Goal: Book appointment/travel/reservation

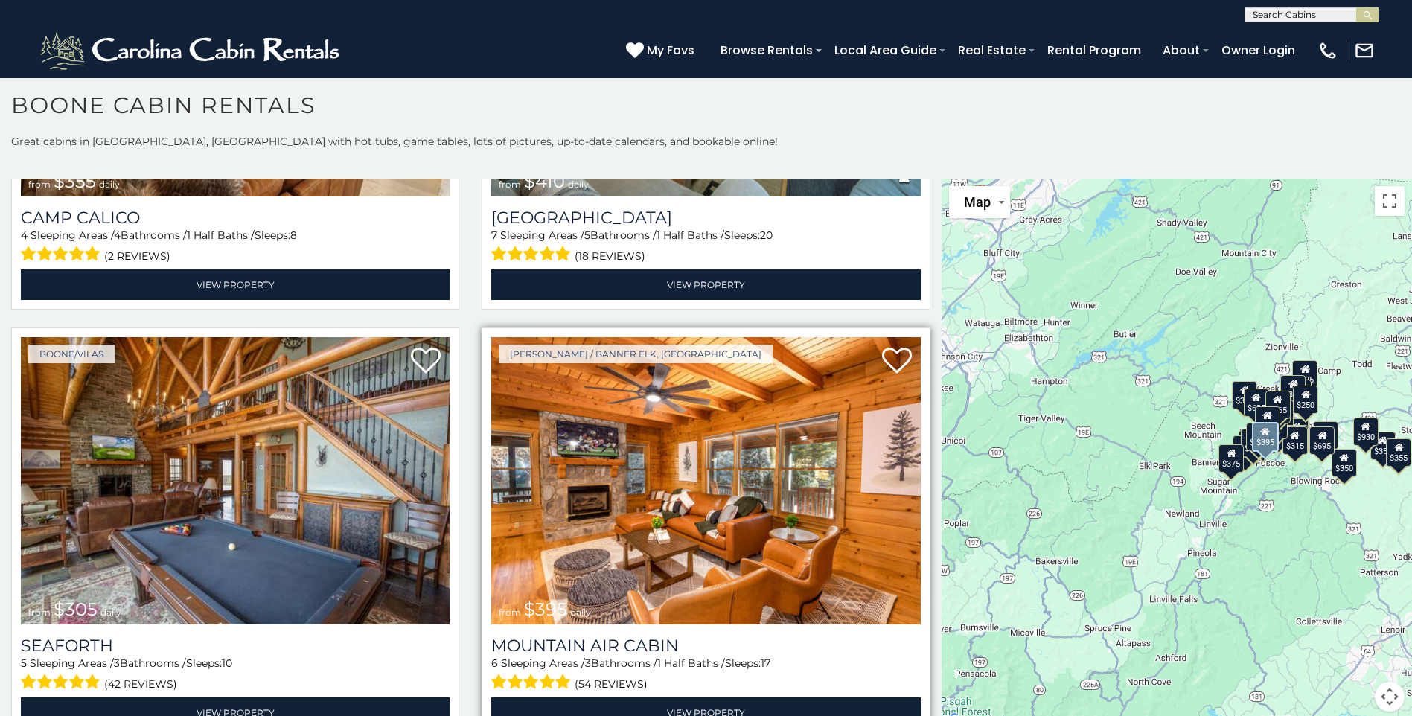
scroll to position [5063, 0]
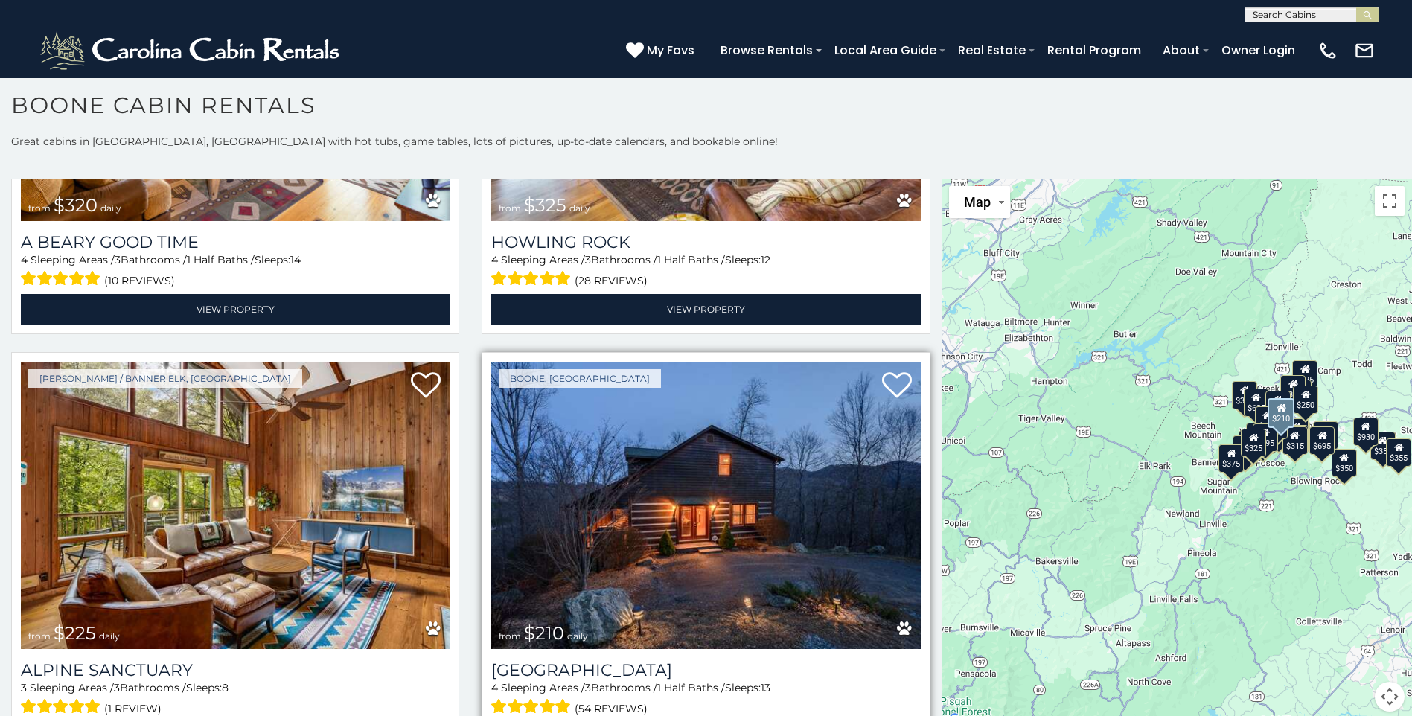
scroll to position [5877, 0]
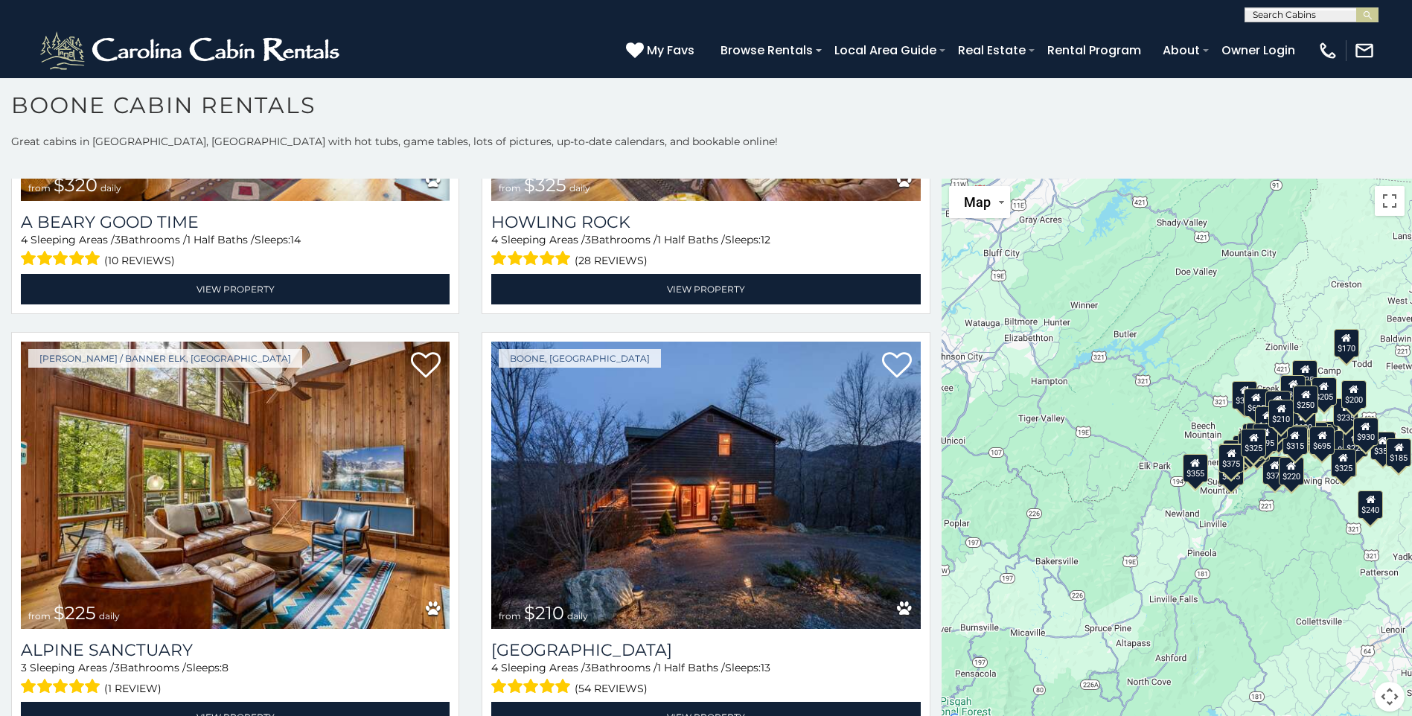
click at [1347, 351] on div "$170" at bounding box center [1346, 343] width 25 height 28
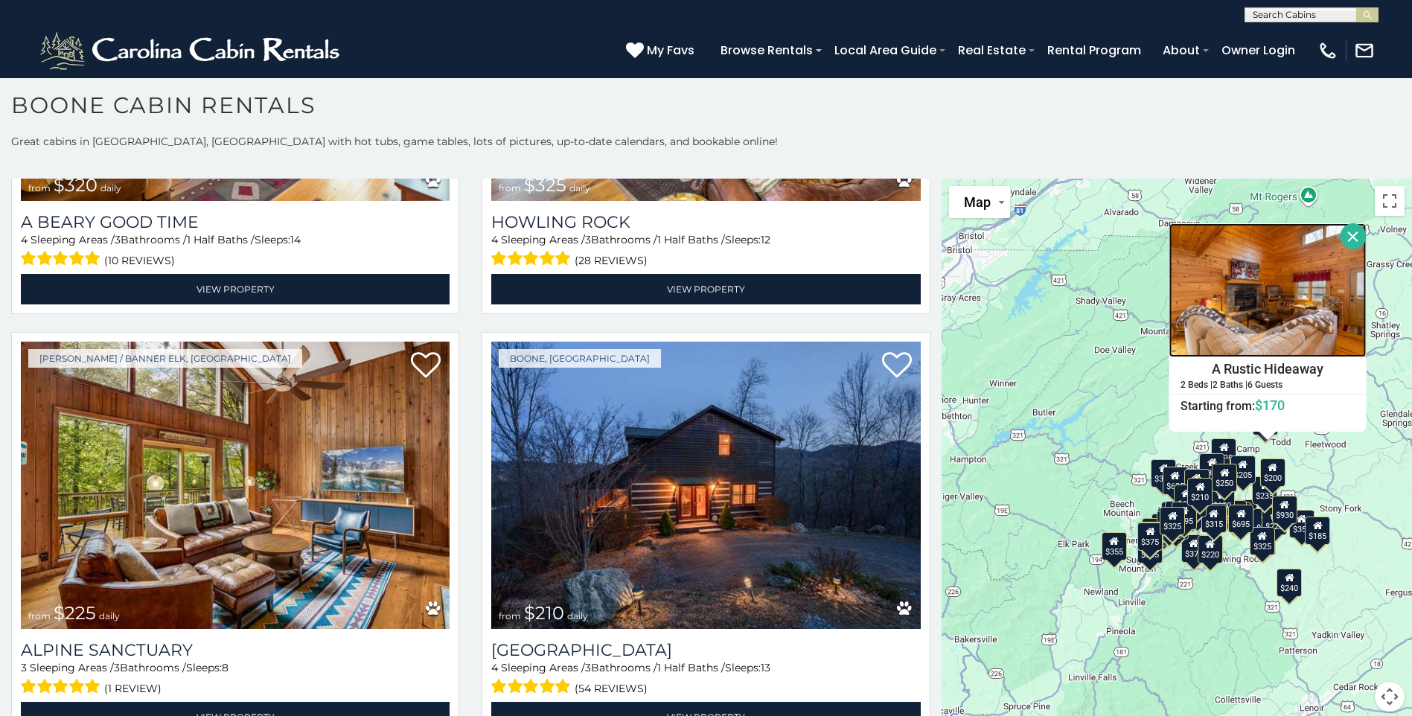
click at [1272, 290] on img at bounding box center [1267, 290] width 197 height 134
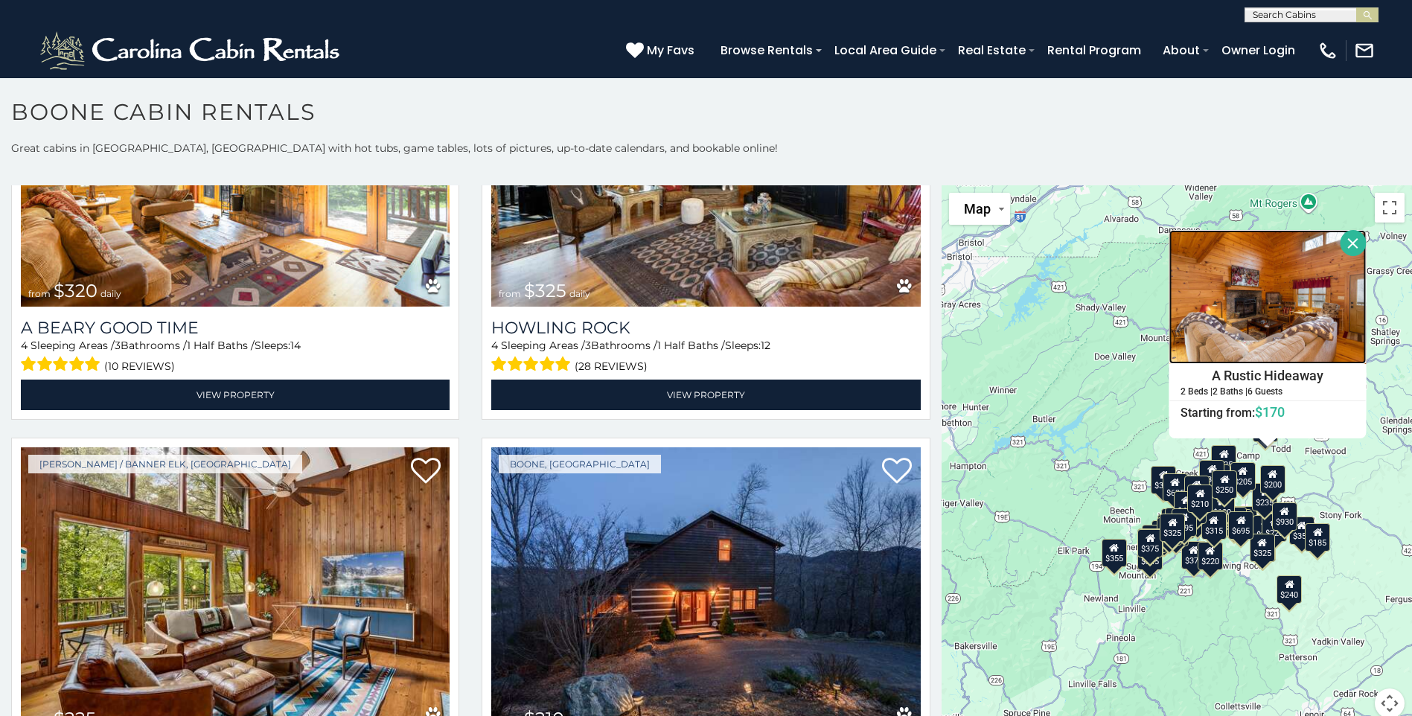
scroll to position [0, 0]
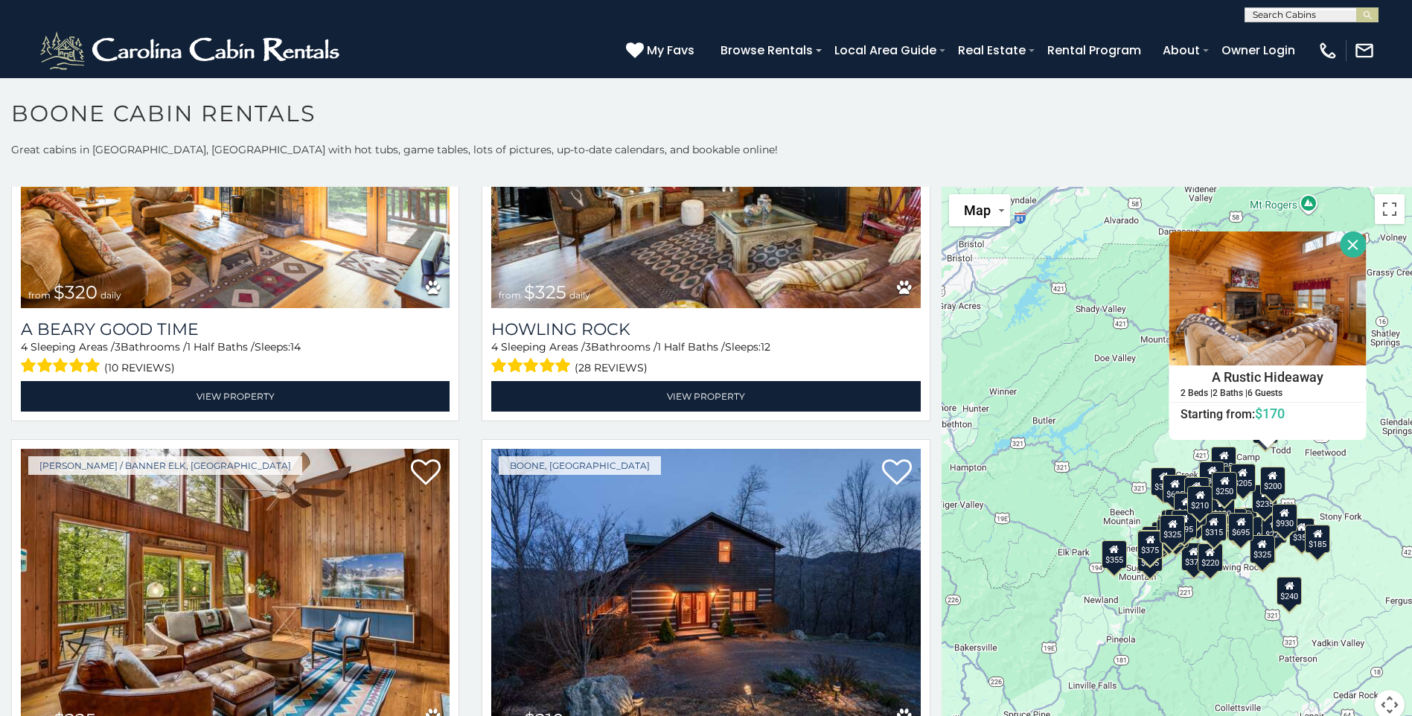
click at [1350, 239] on button "Close" at bounding box center [1353, 245] width 26 height 26
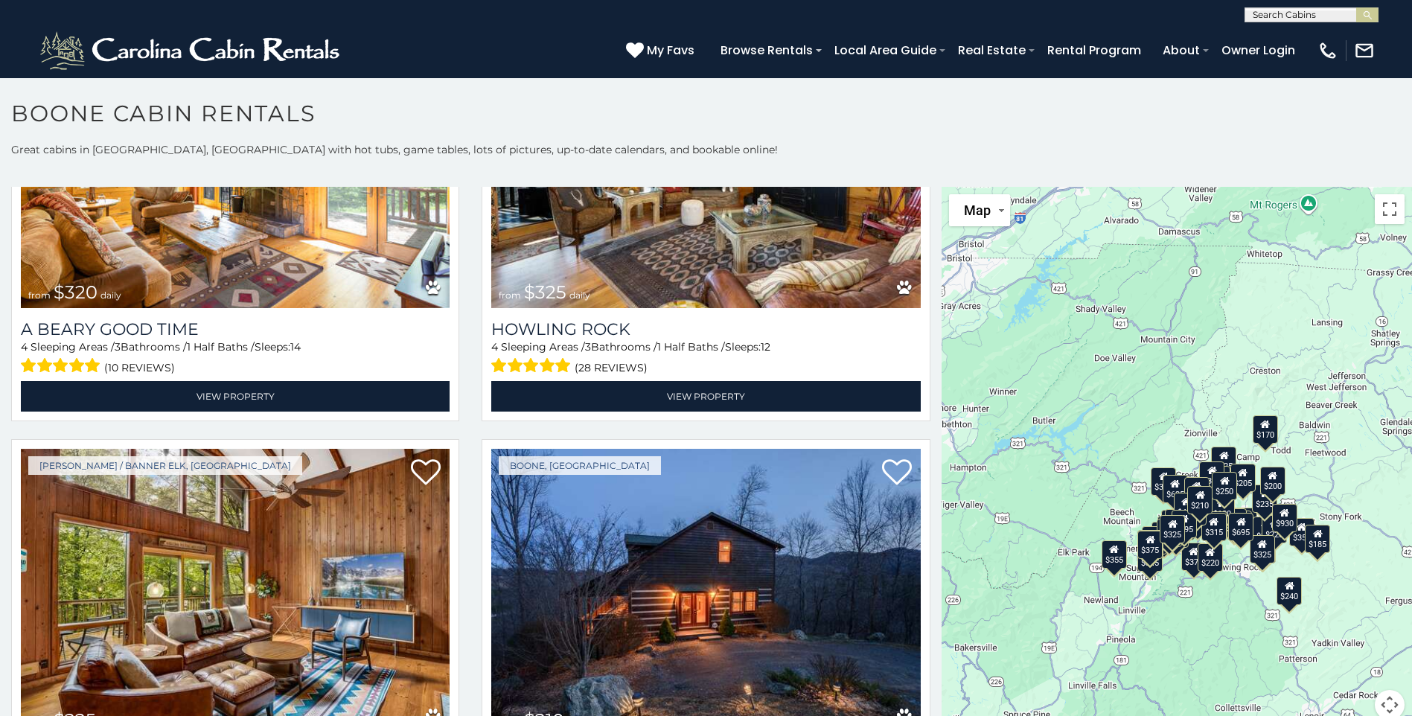
click at [1267, 436] on div "$170" at bounding box center [1264, 429] width 25 height 28
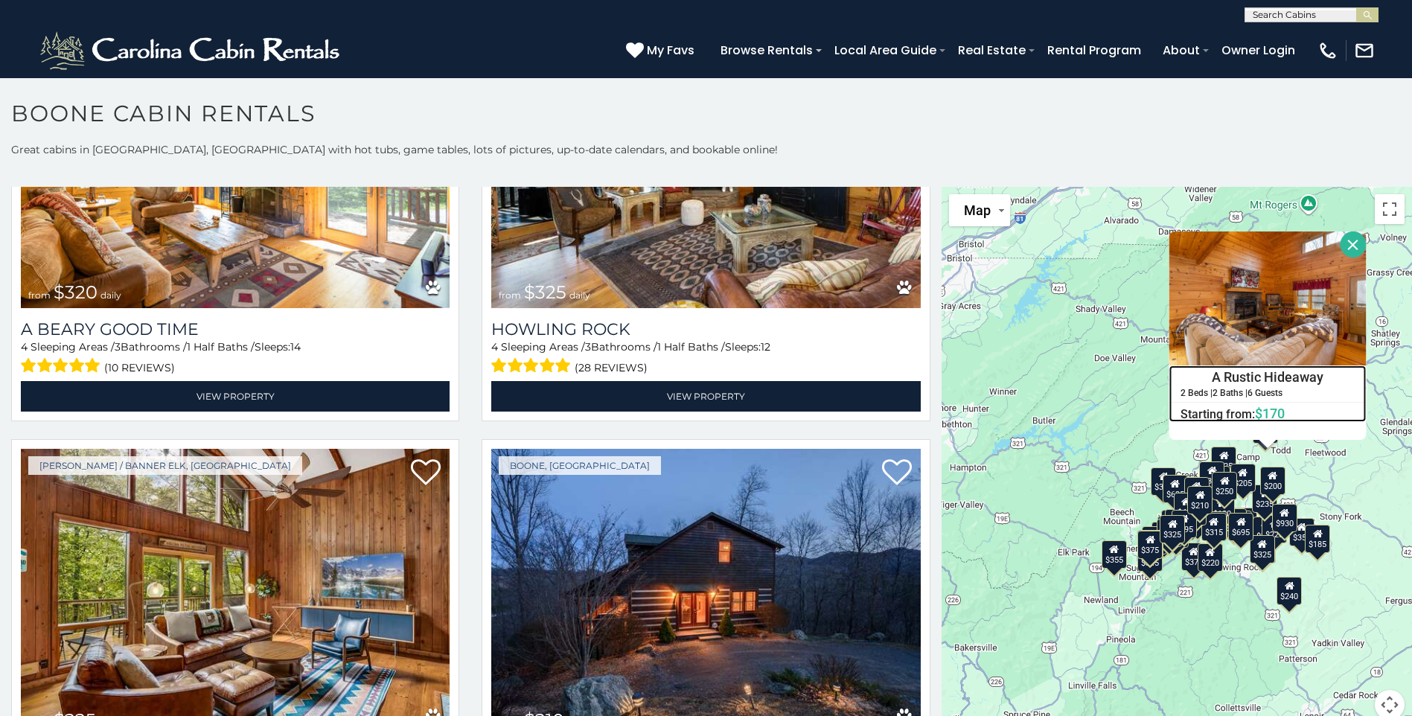
click at [1273, 417] on span "$170" at bounding box center [1270, 414] width 30 height 16
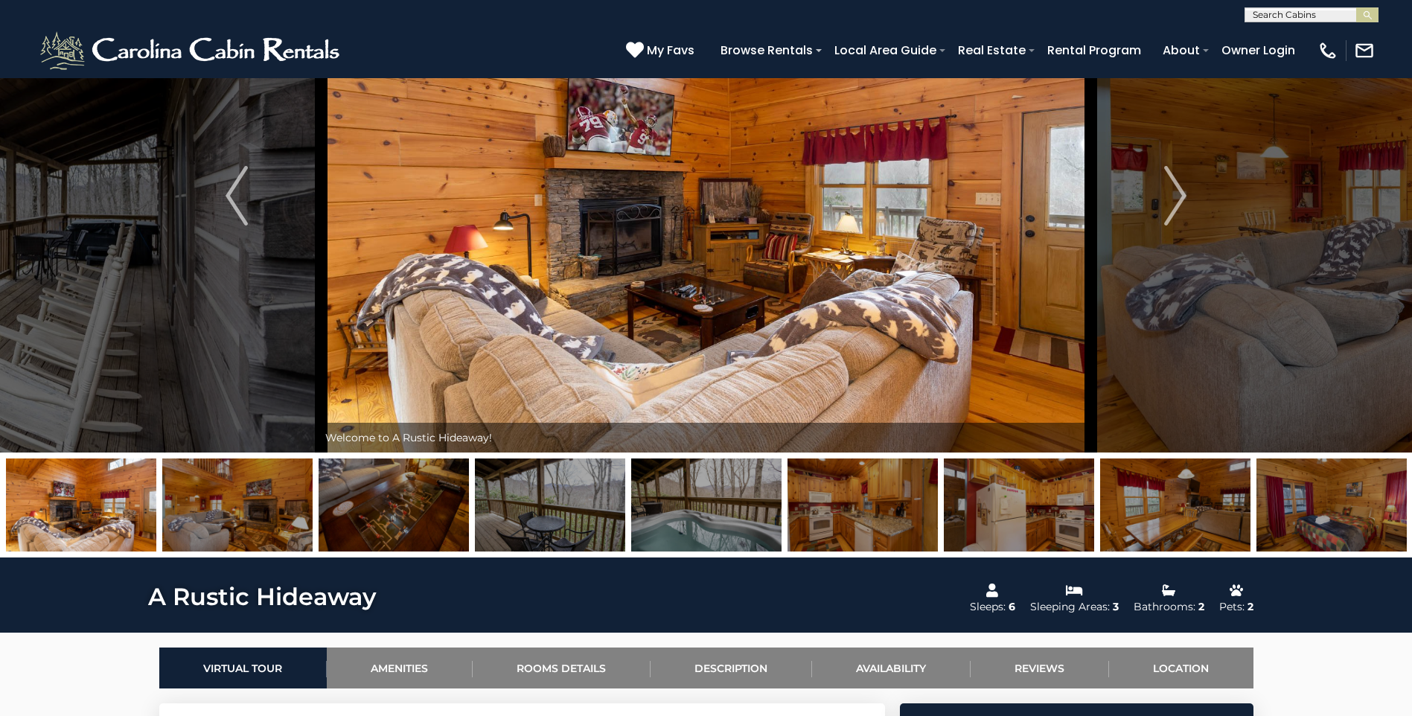
scroll to position [199, 0]
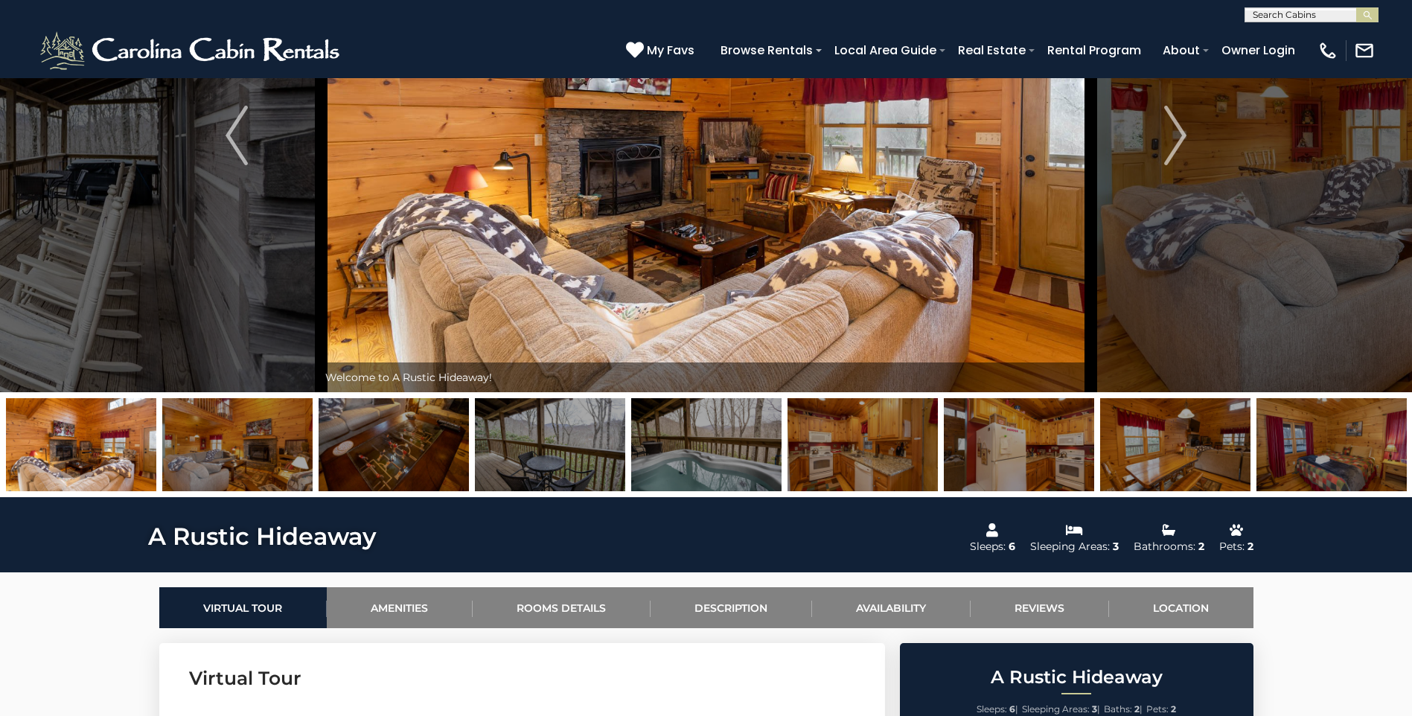
click at [561, 442] on img at bounding box center [550, 444] width 150 height 93
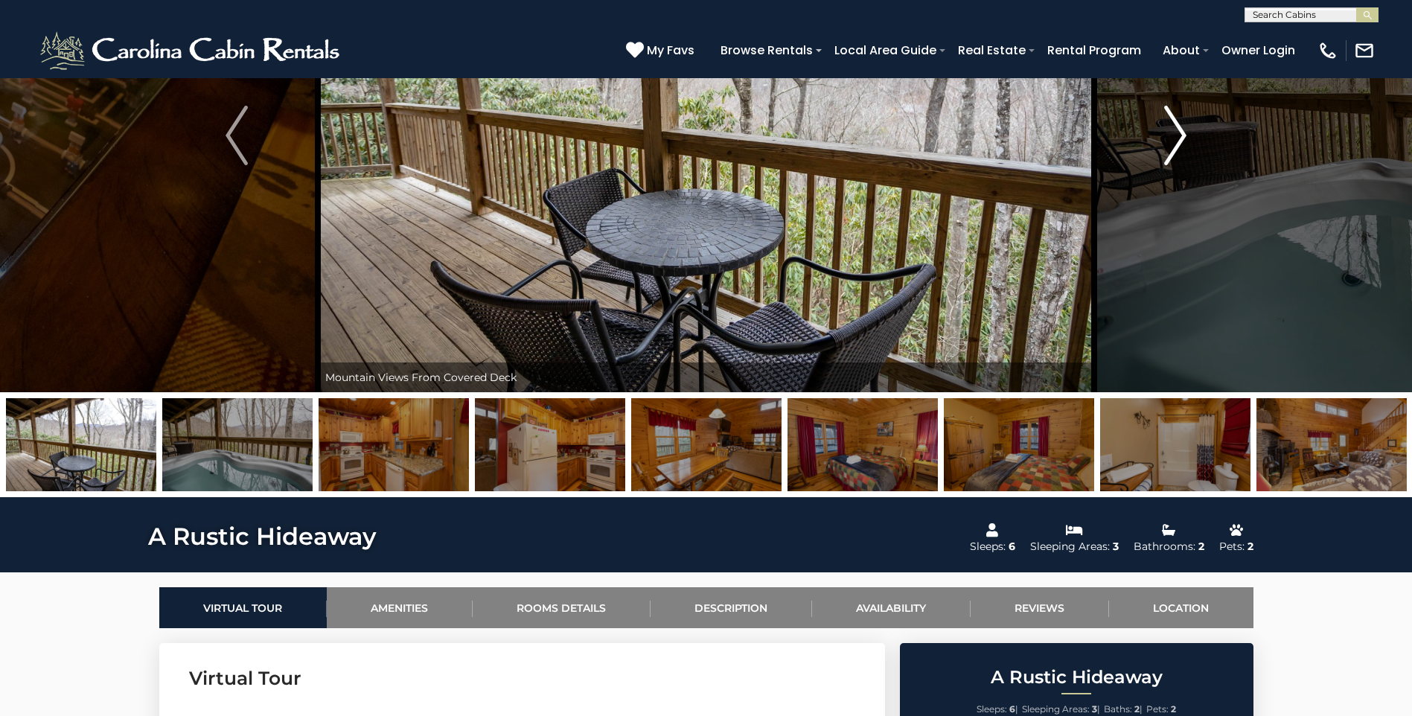
click at [1179, 128] on img "Next" at bounding box center [1176, 136] width 22 height 60
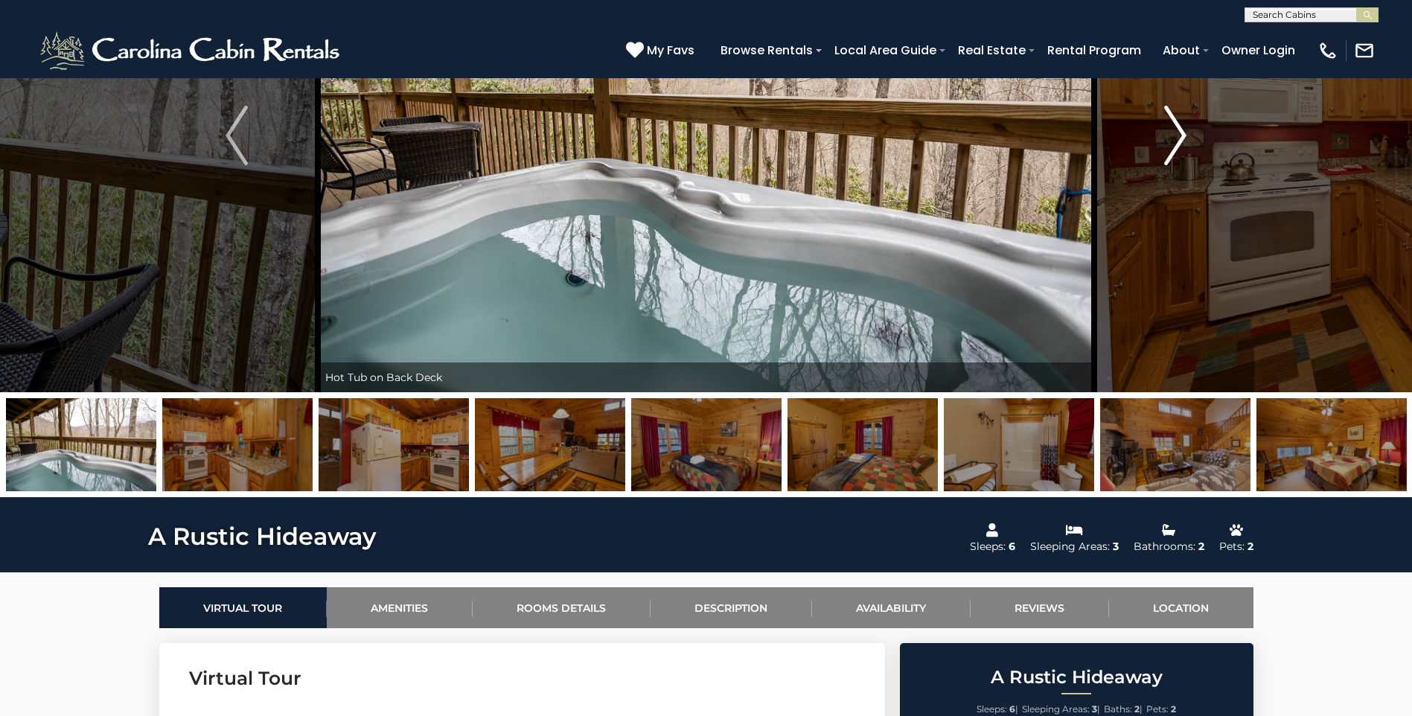
click at [1179, 128] on img "Next" at bounding box center [1176, 136] width 22 height 60
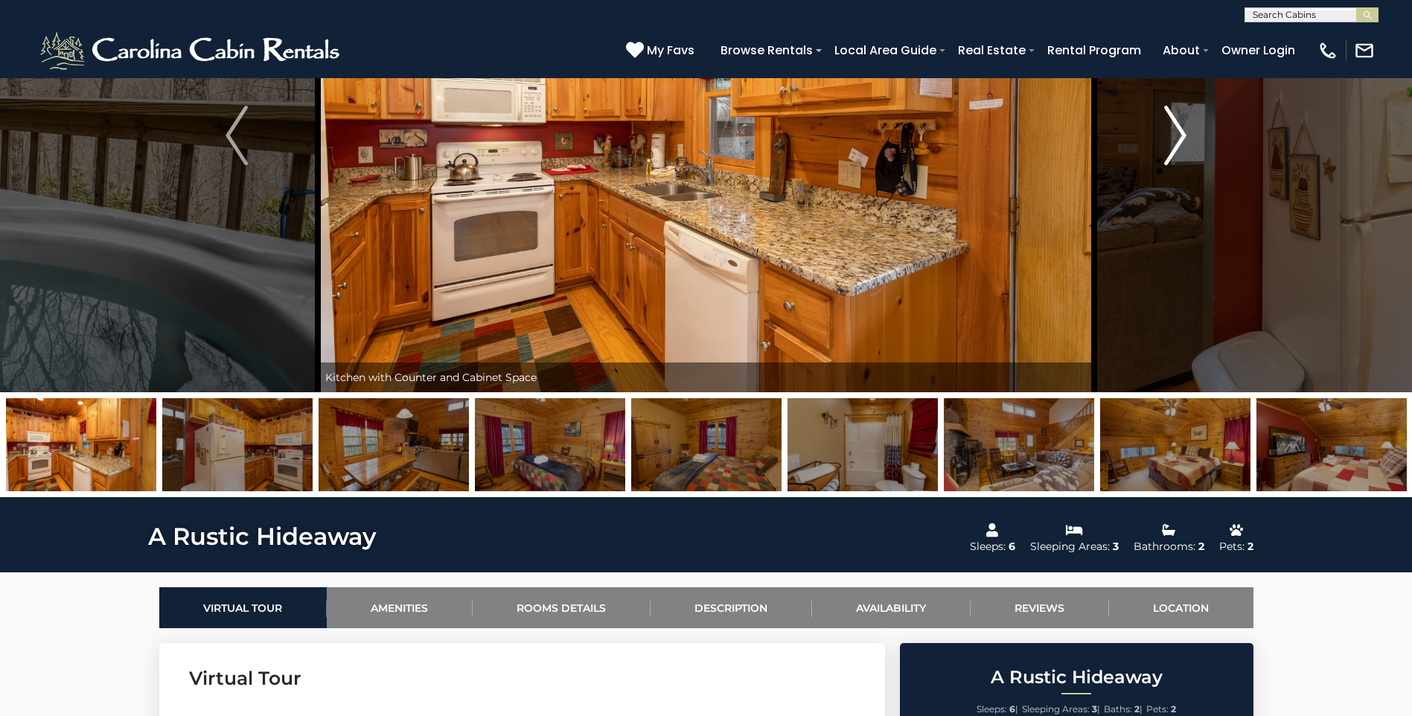
click at [1179, 128] on img "Next" at bounding box center [1176, 136] width 22 height 60
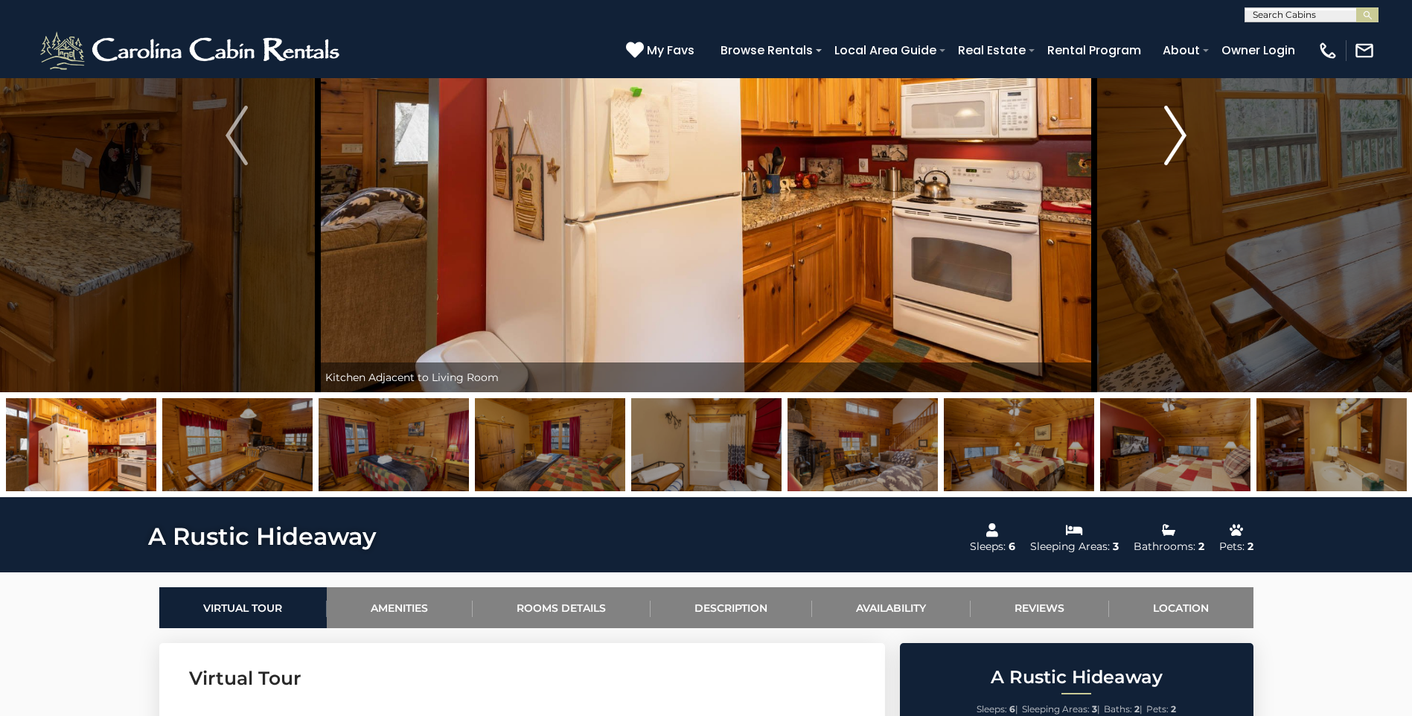
click at [1179, 128] on img "Next" at bounding box center [1176, 136] width 22 height 60
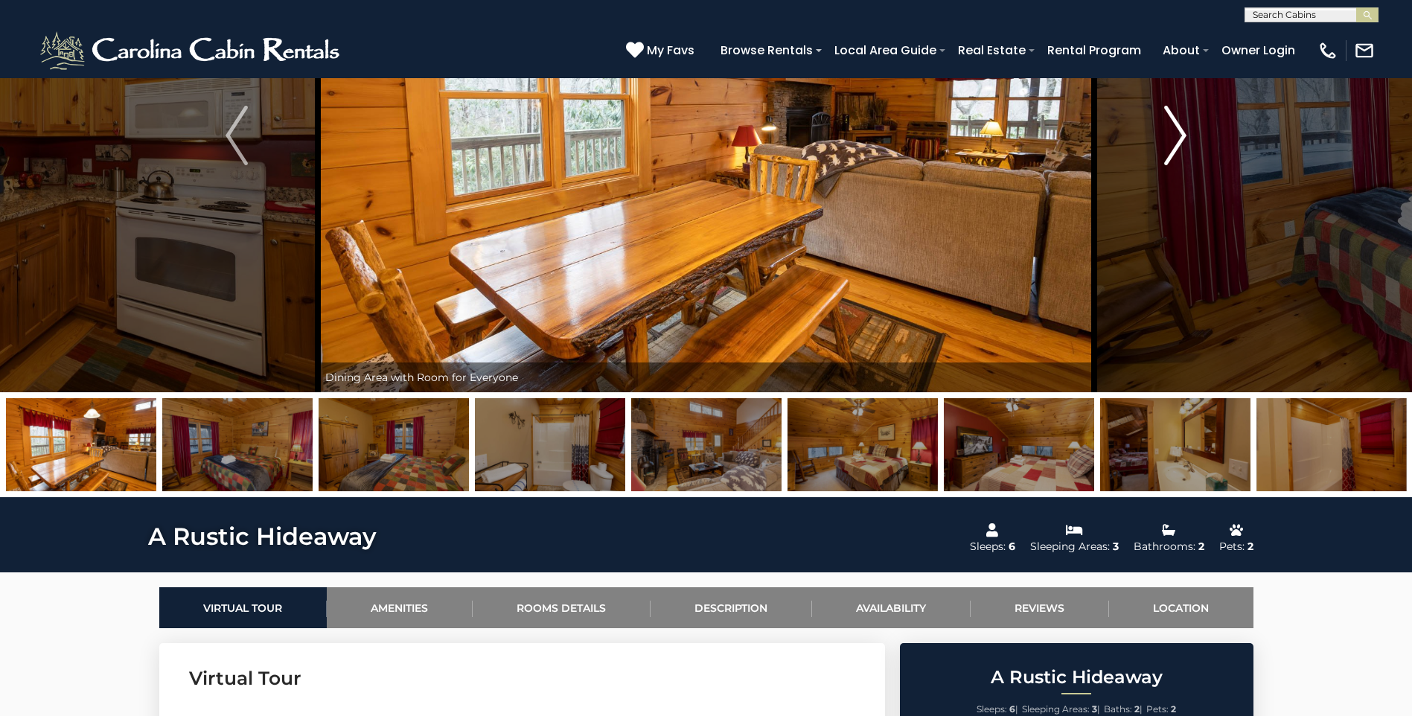
click at [1179, 128] on img "Next" at bounding box center [1176, 136] width 22 height 60
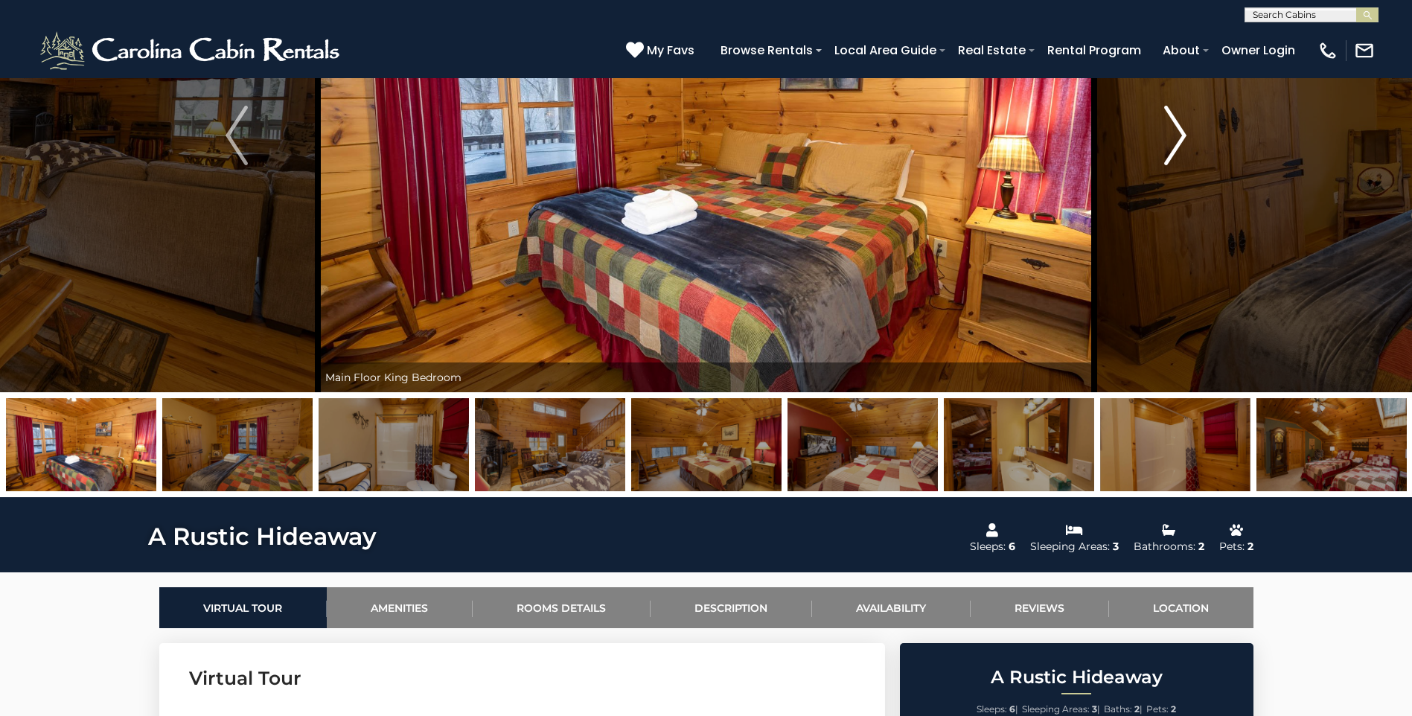
click at [1179, 128] on img "Next" at bounding box center [1176, 136] width 22 height 60
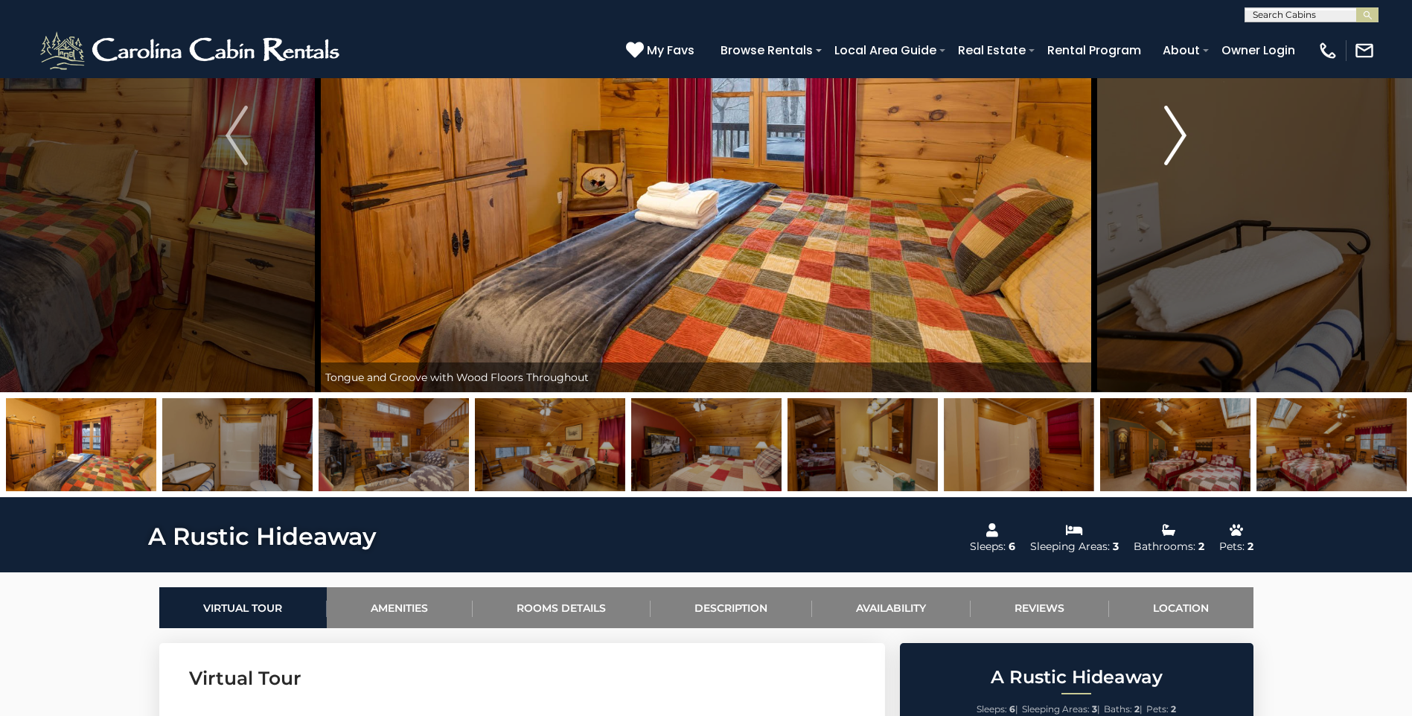
click at [1179, 128] on img "Next" at bounding box center [1176, 136] width 22 height 60
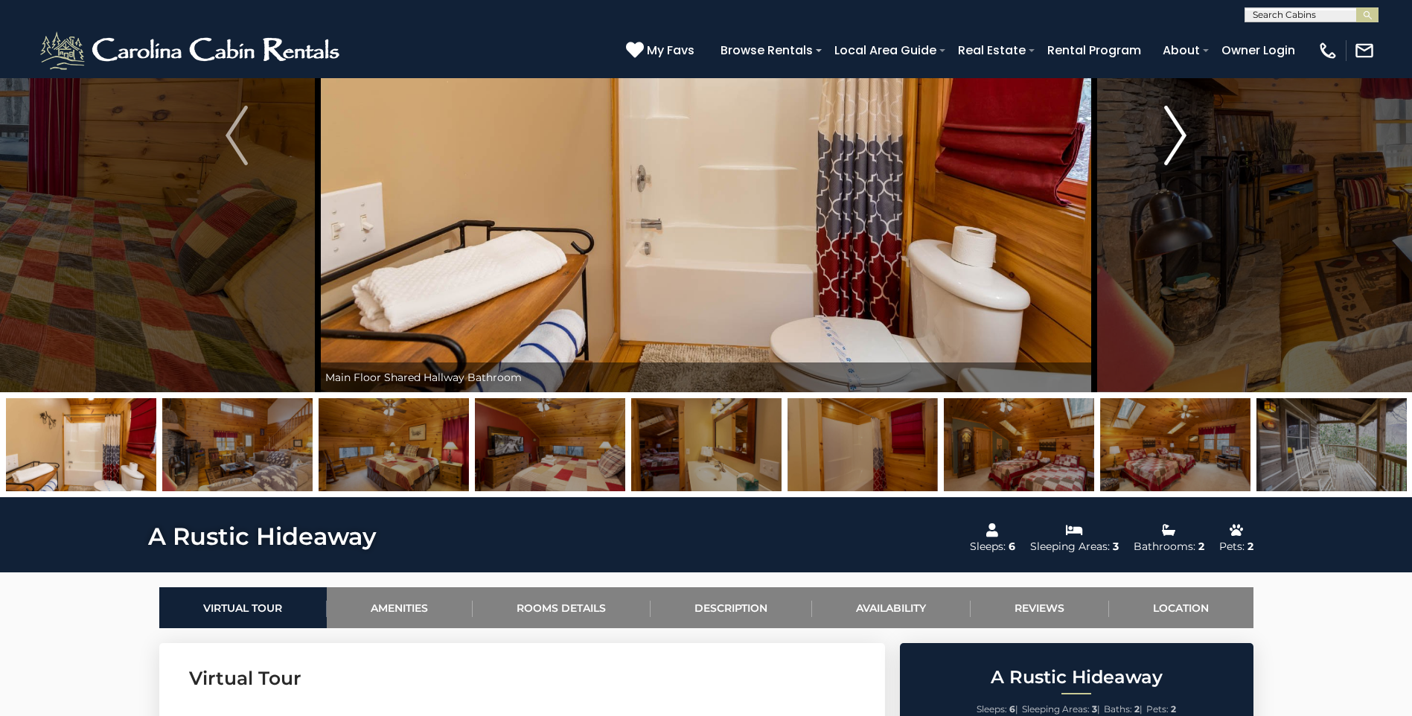
click at [1179, 128] on img "Next" at bounding box center [1176, 136] width 22 height 60
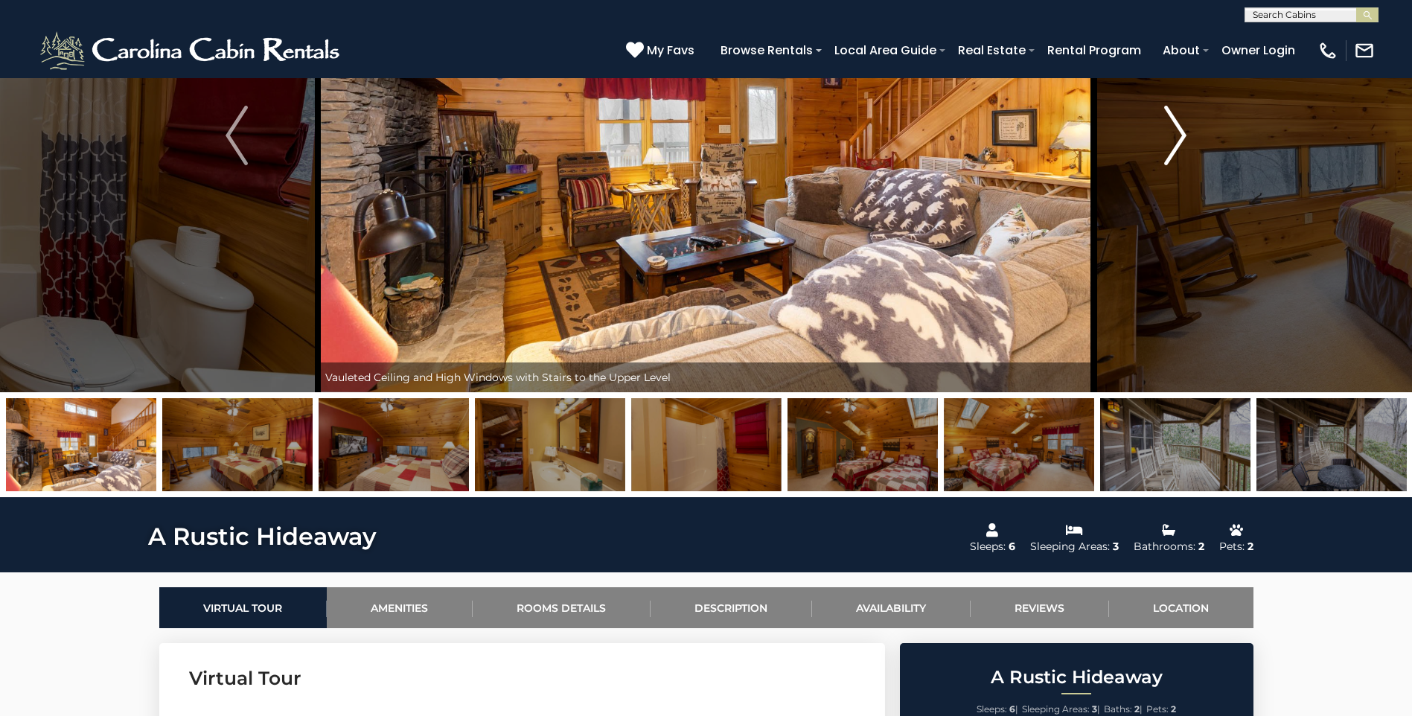
click at [1179, 128] on img "Next" at bounding box center [1176, 136] width 22 height 60
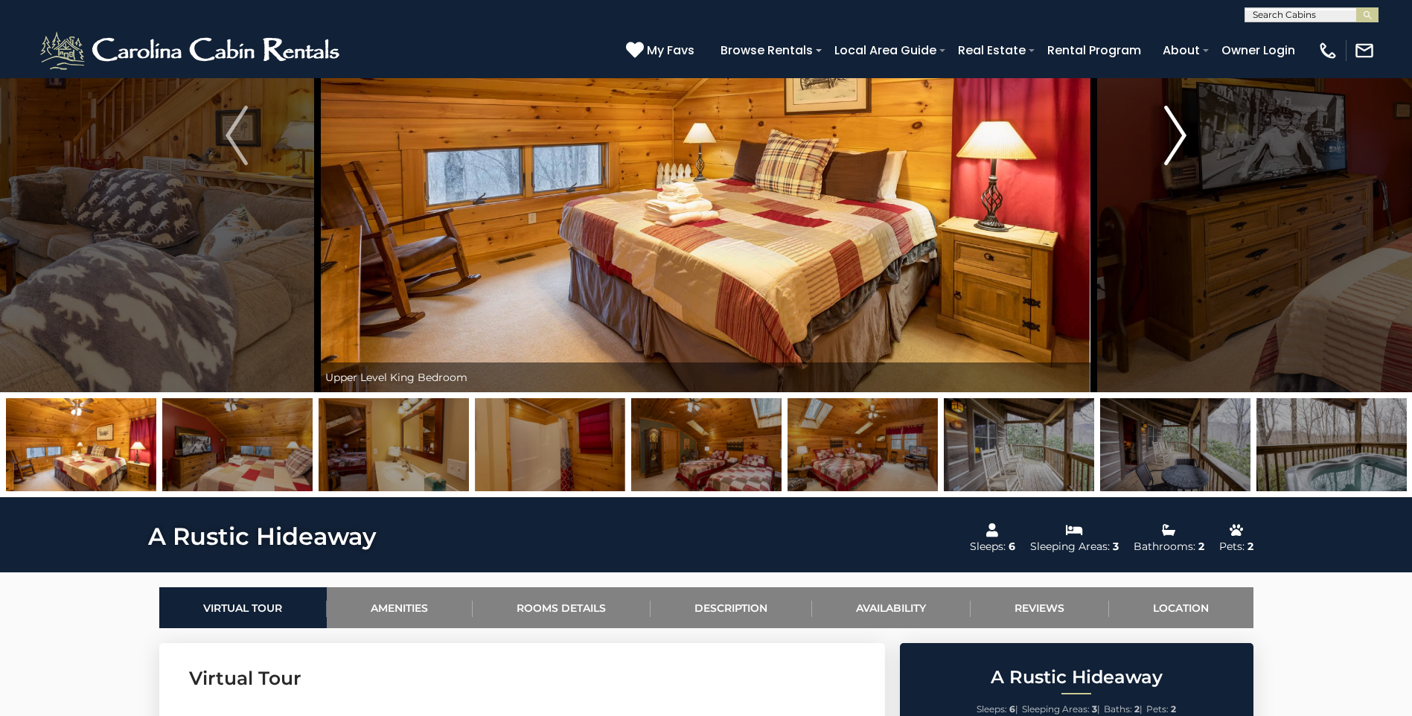
click at [1179, 128] on img "Next" at bounding box center [1176, 136] width 22 height 60
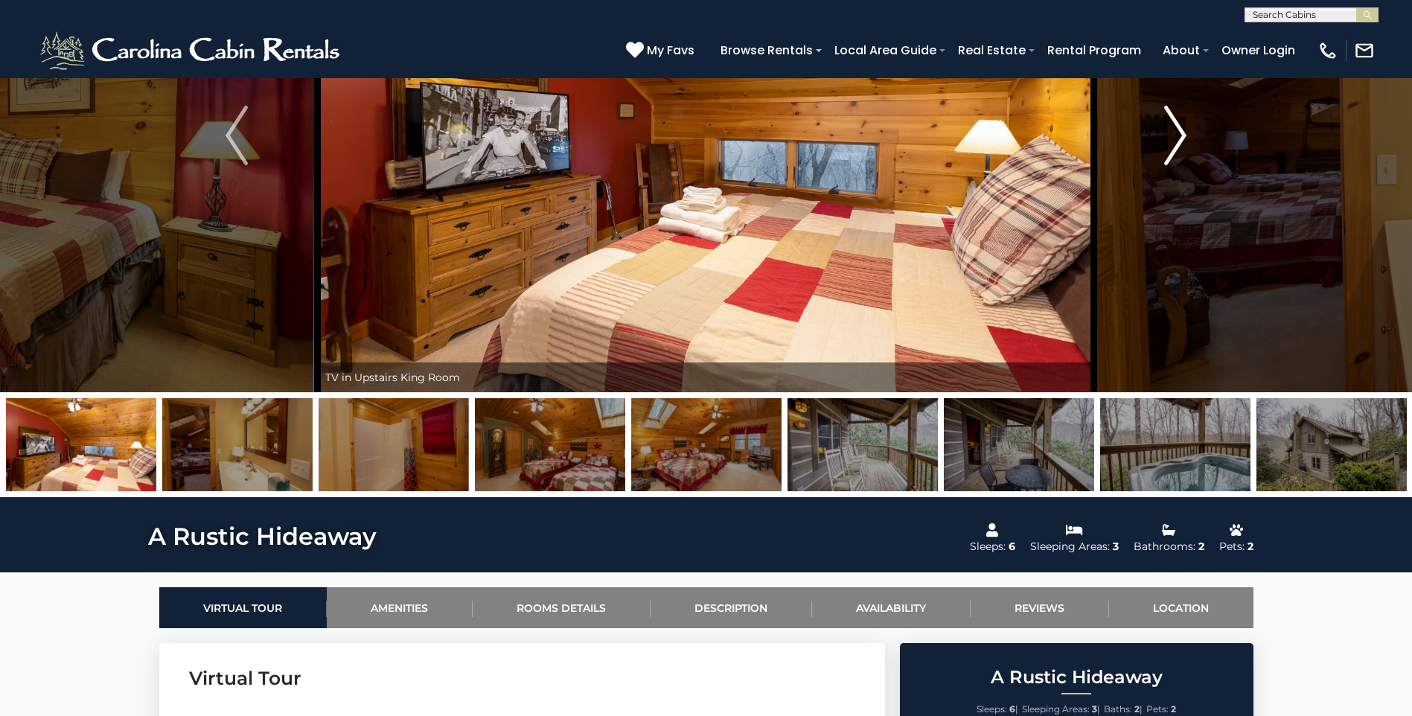
click at [1179, 128] on img "Next" at bounding box center [1176, 136] width 22 height 60
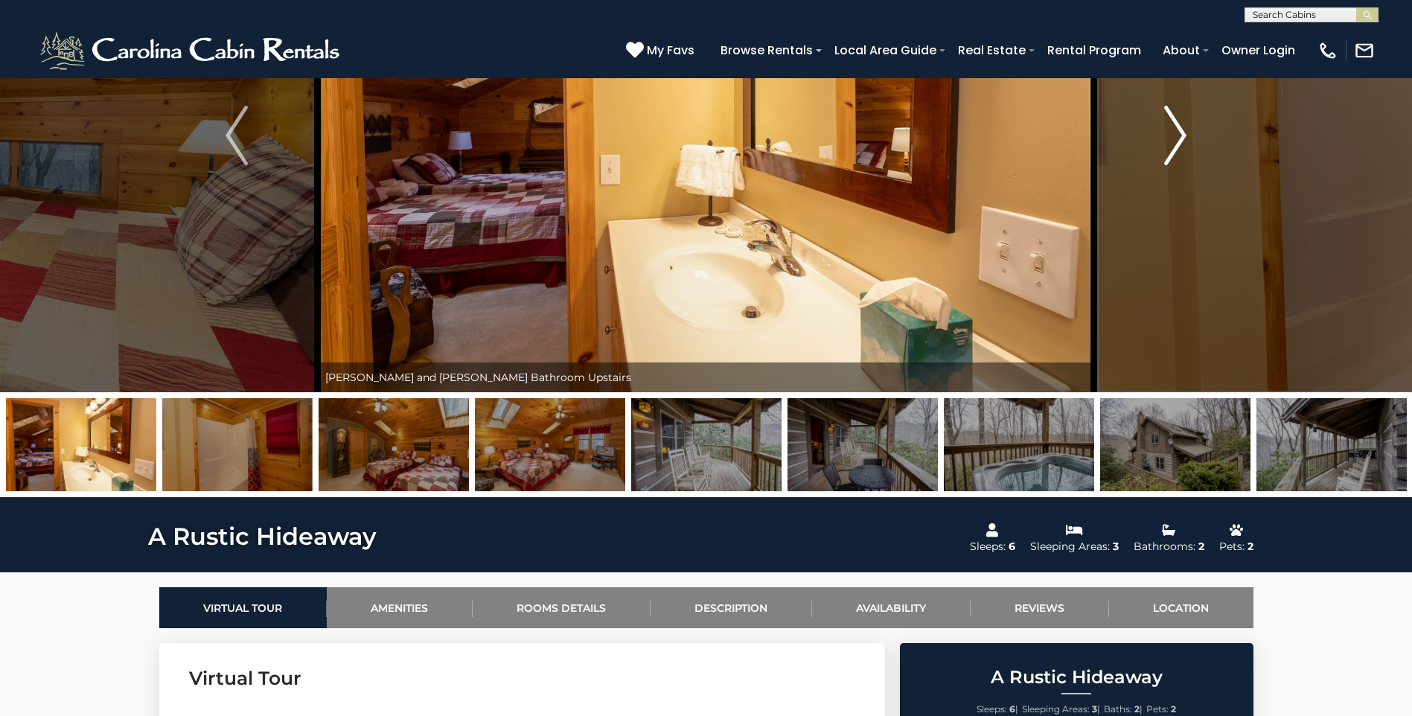
click at [1179, 128] on img "Next" at bounding box center [1176, 136] width 22 height 60
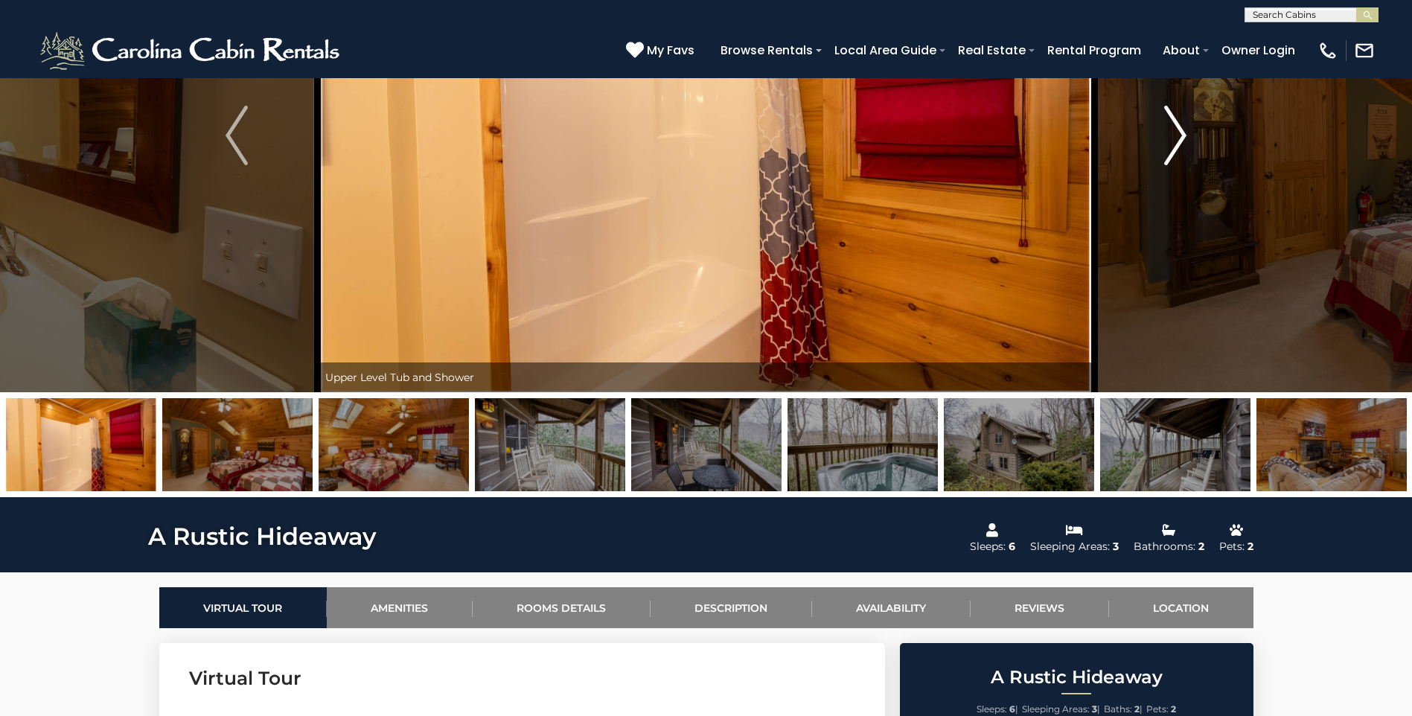
click at [1179, 134] on img "Next" at bounding box center [1176, 136] width 22 height 60
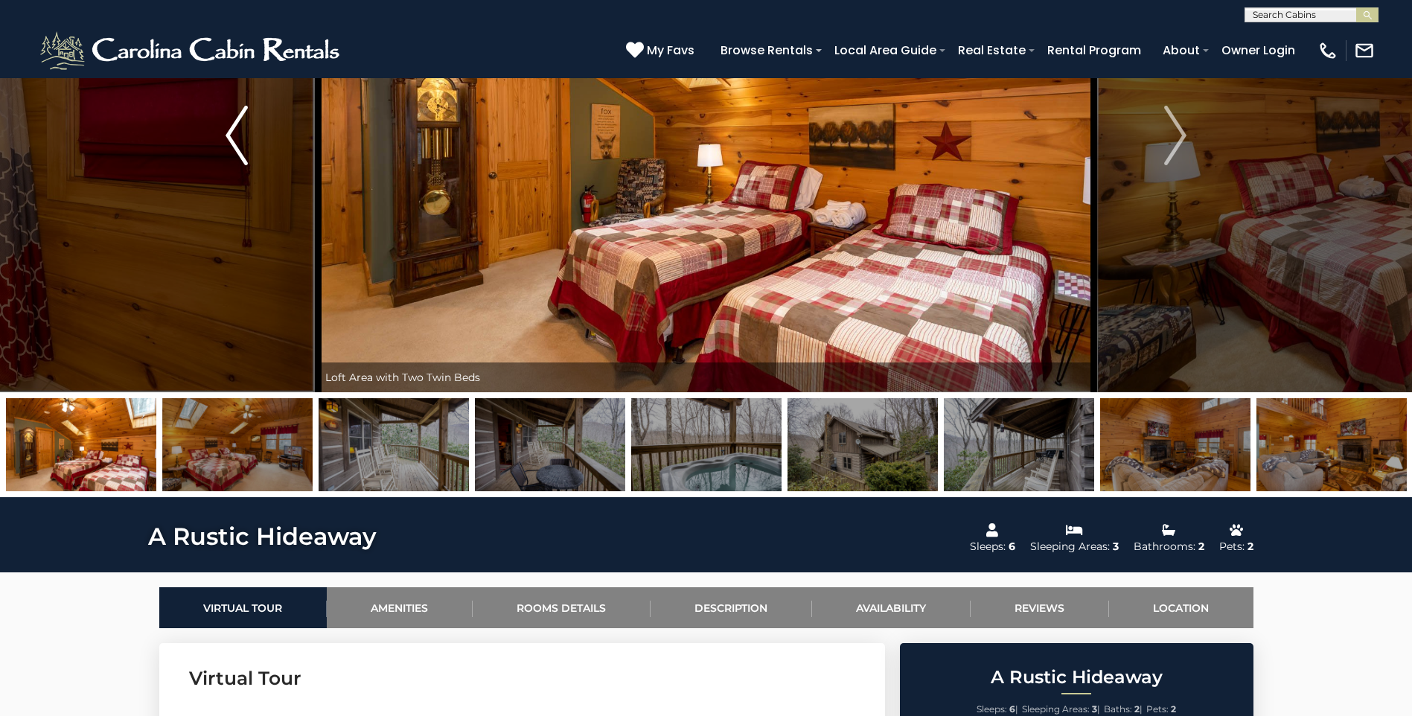
click at [234, 132] on img "Previous" at bounding box center [237, 136] width 22 height 60
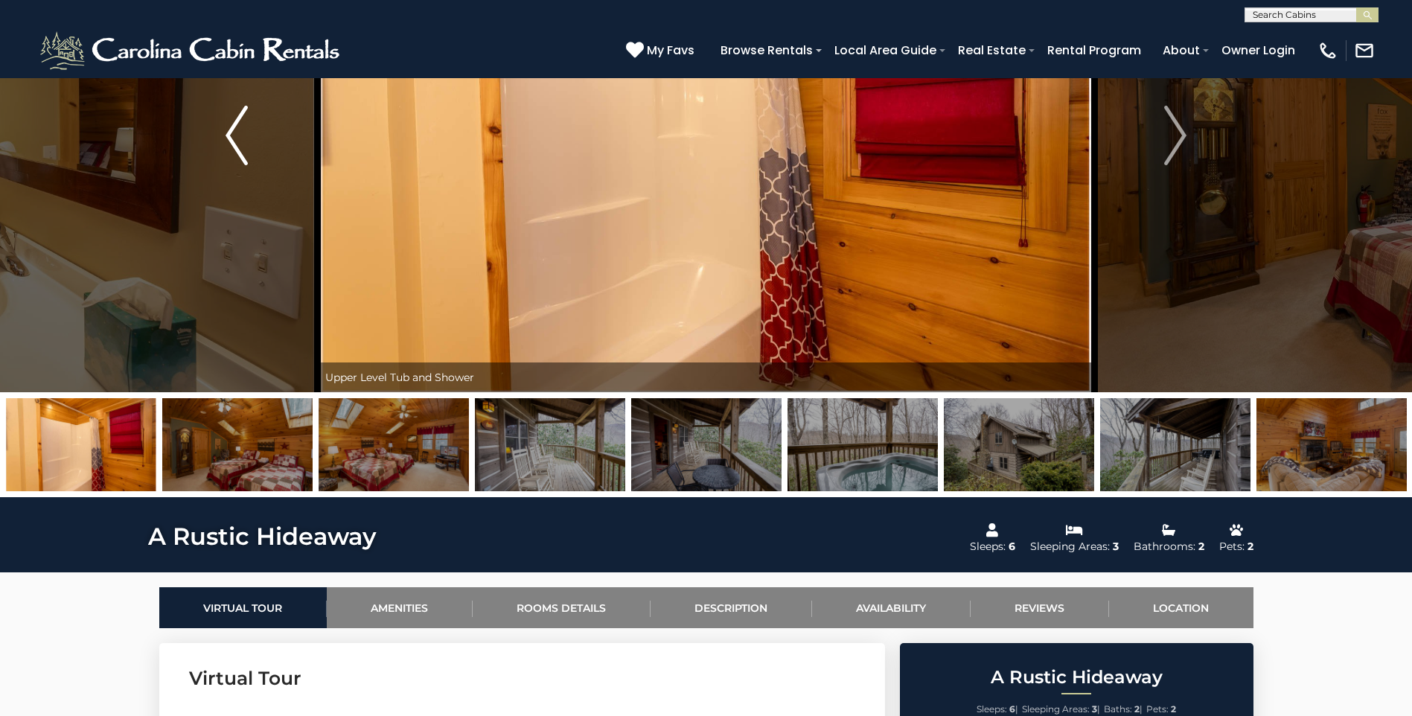
click at [235, 132] on img "Previous" at bounding box center [237, 136] width 22 height 60
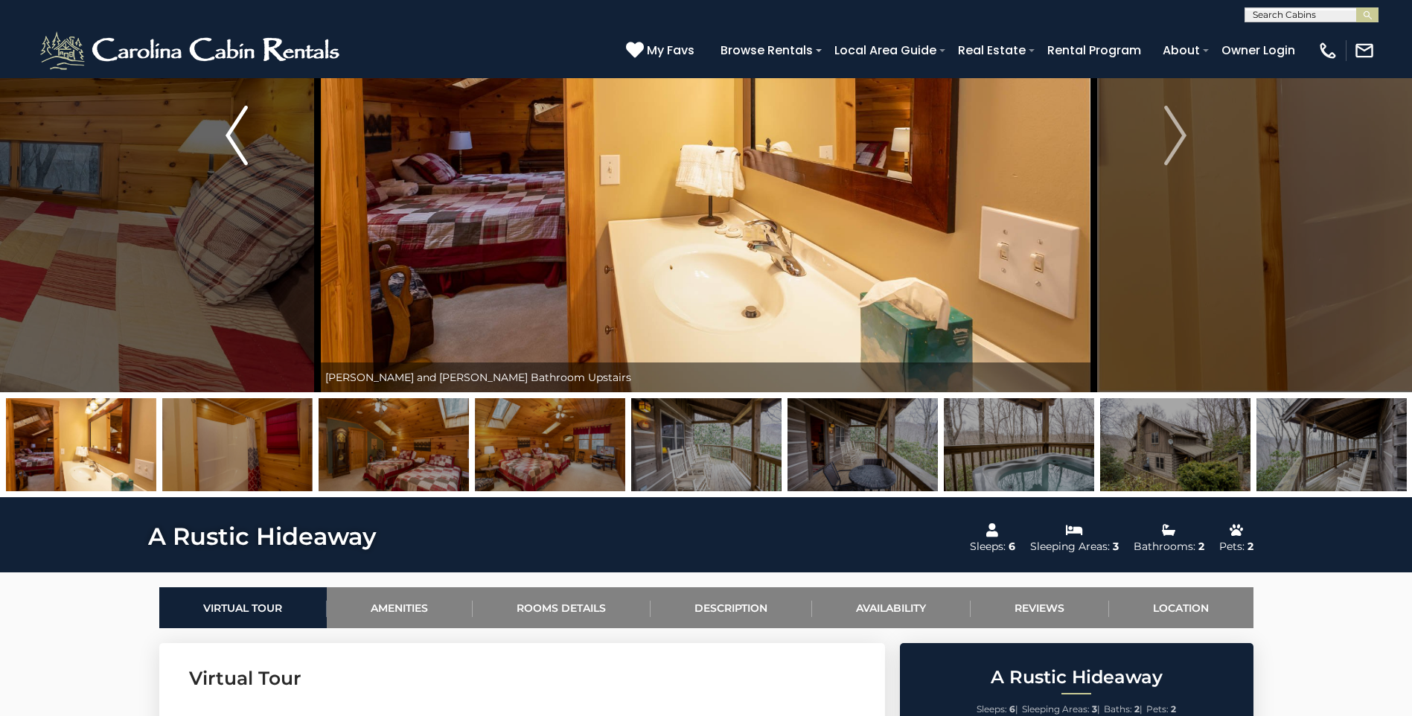
click at [237, 133] on img "Previous" at bounding box center [237, 136] width 22 height 60
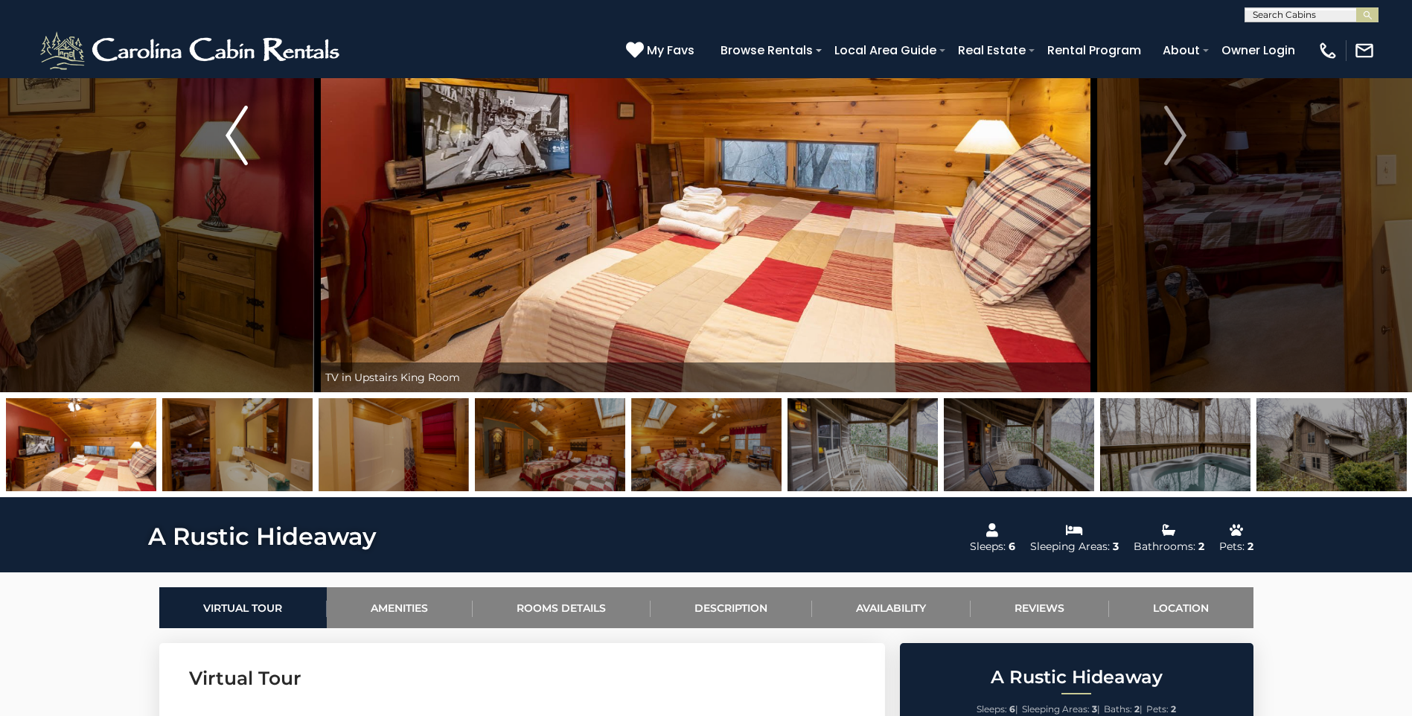
click at [239, 136] on img "Previous" at bounding box center [237, 136] width 22 height 60
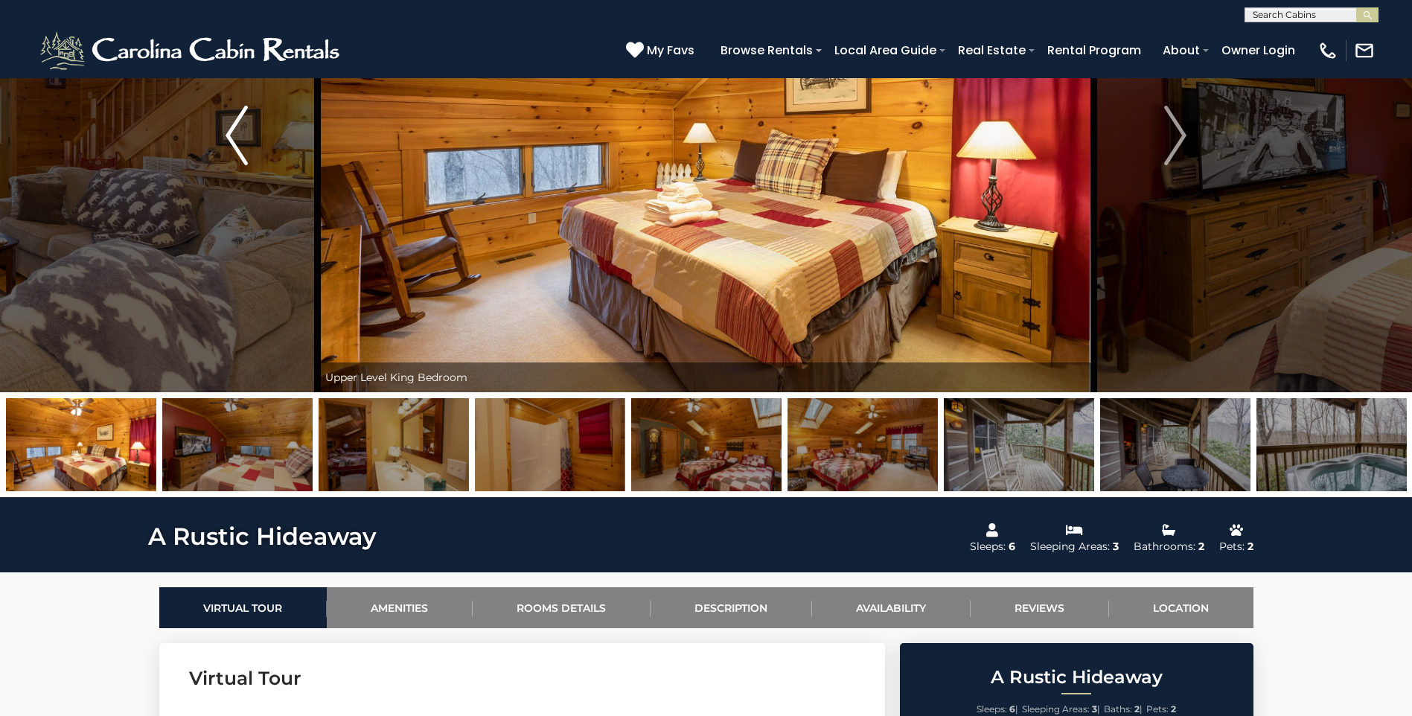
click at [239, 136] on img "Previous" at bounding box center [237, 136] width 22 height 60
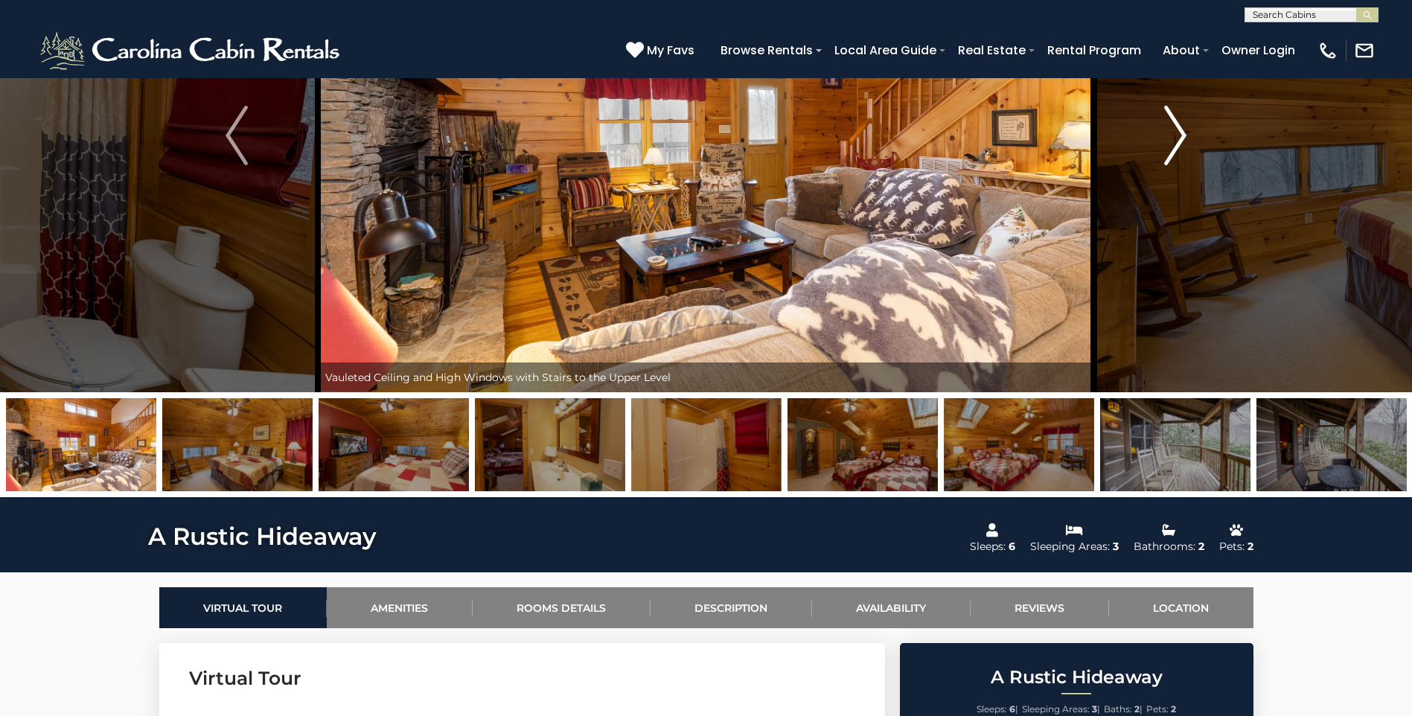
click at [1182, 138] on img "Next" at bounding box center [1176, 136] width 22 height 60
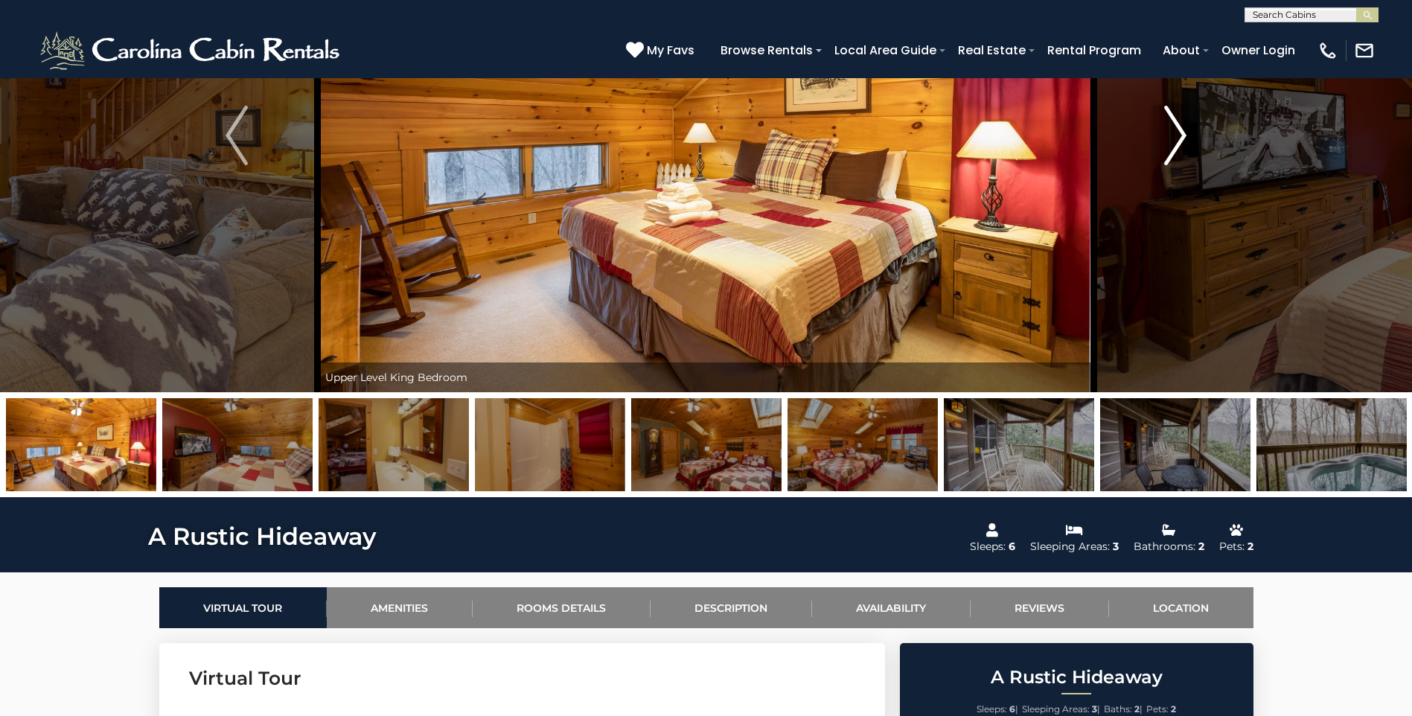
click at [1180, 141] on img "Next" at bounding box center [1176, 136] width 22 height 60
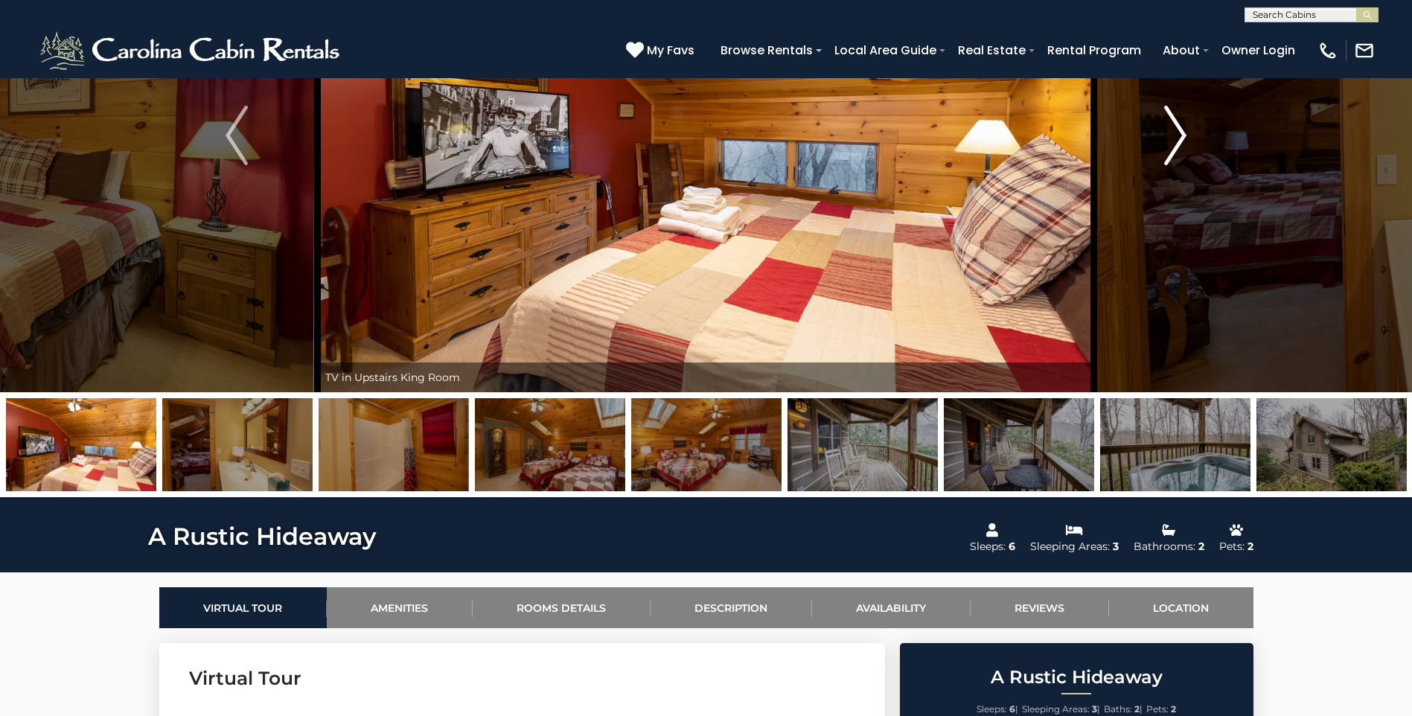
click at [1180, 141] on img "Next" at bounding box center [1176, 136] width 22 height 60
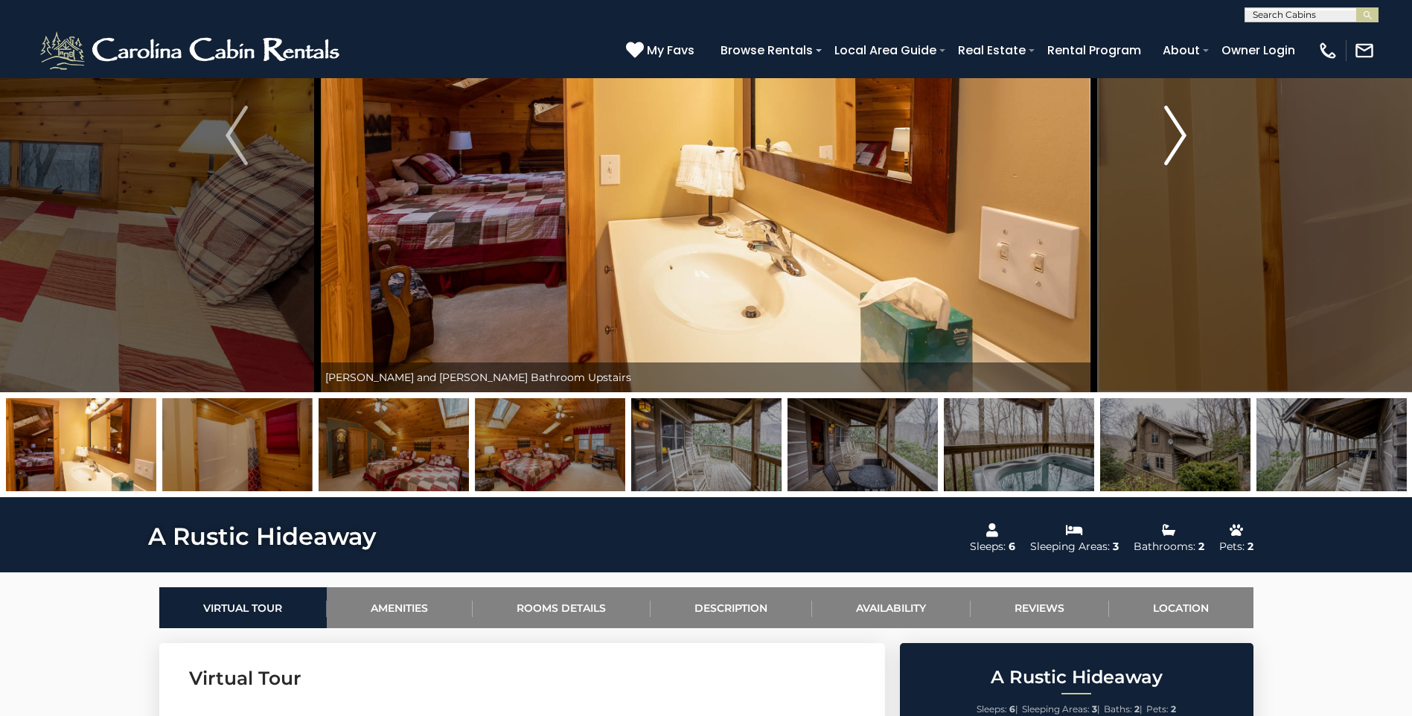
click at [1179, 146] on img "Next" at bounding box center [1176, 136] width 22 height 60
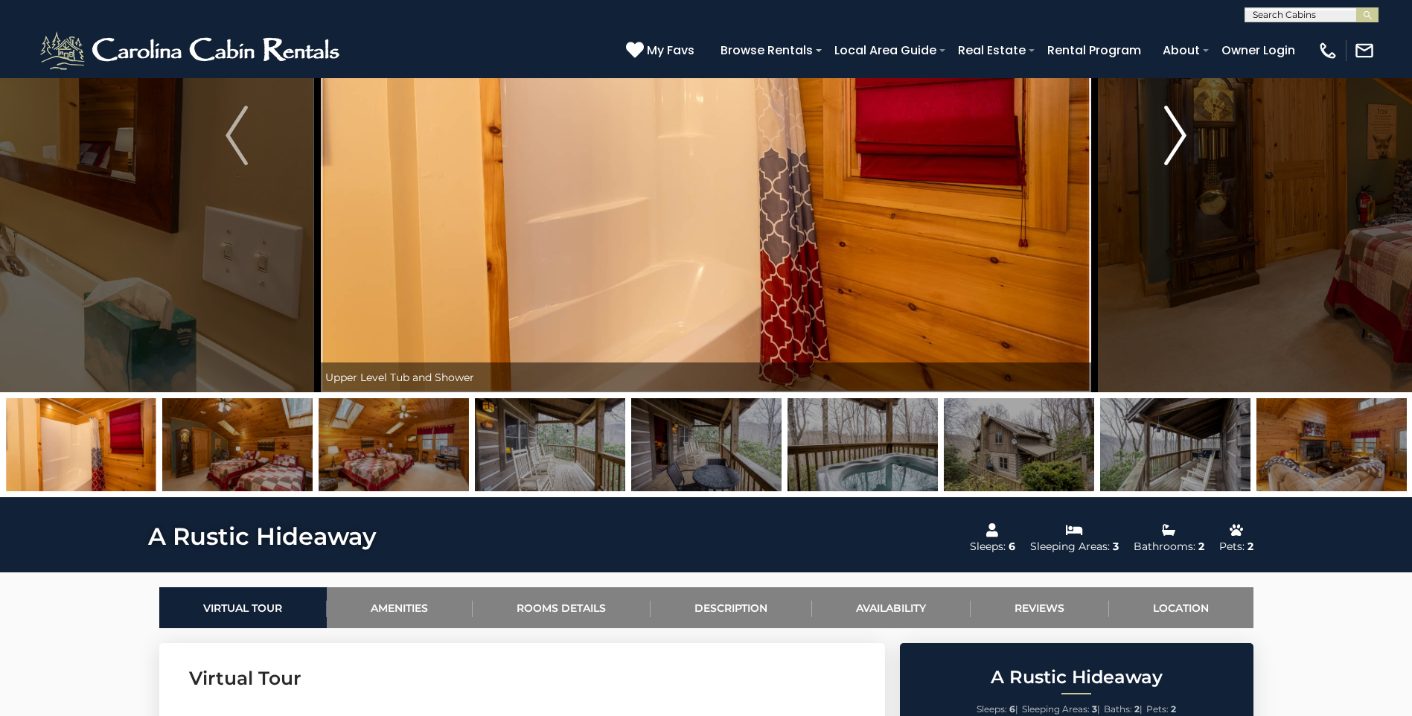
click at [1179, 146] on img "Next" at bounding box center [1176, 136] width 22 height 60
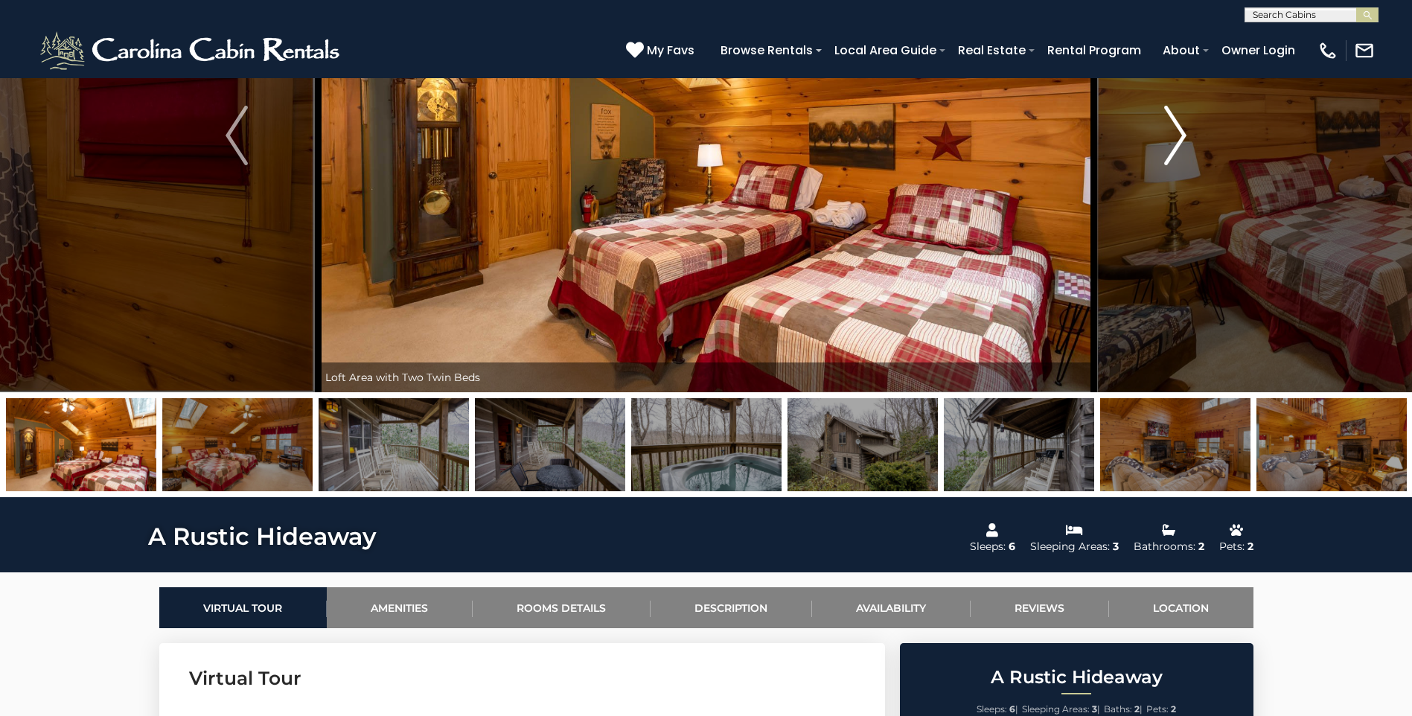
click at [1177, 151] on img "Next" at bounding box center [1176, 136] width 22 height 60
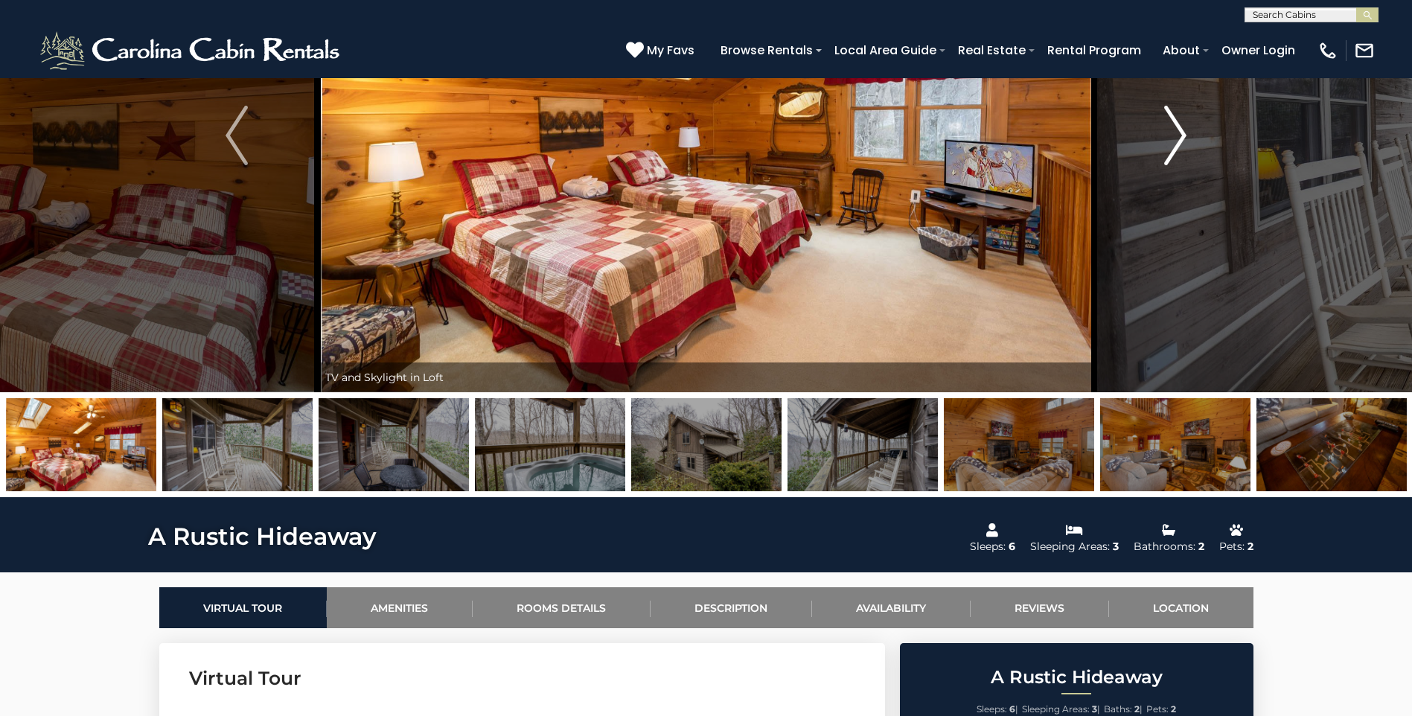
click at [1177, 151] on img "Next" at bounding box center [1176, 136] width 22 height 60
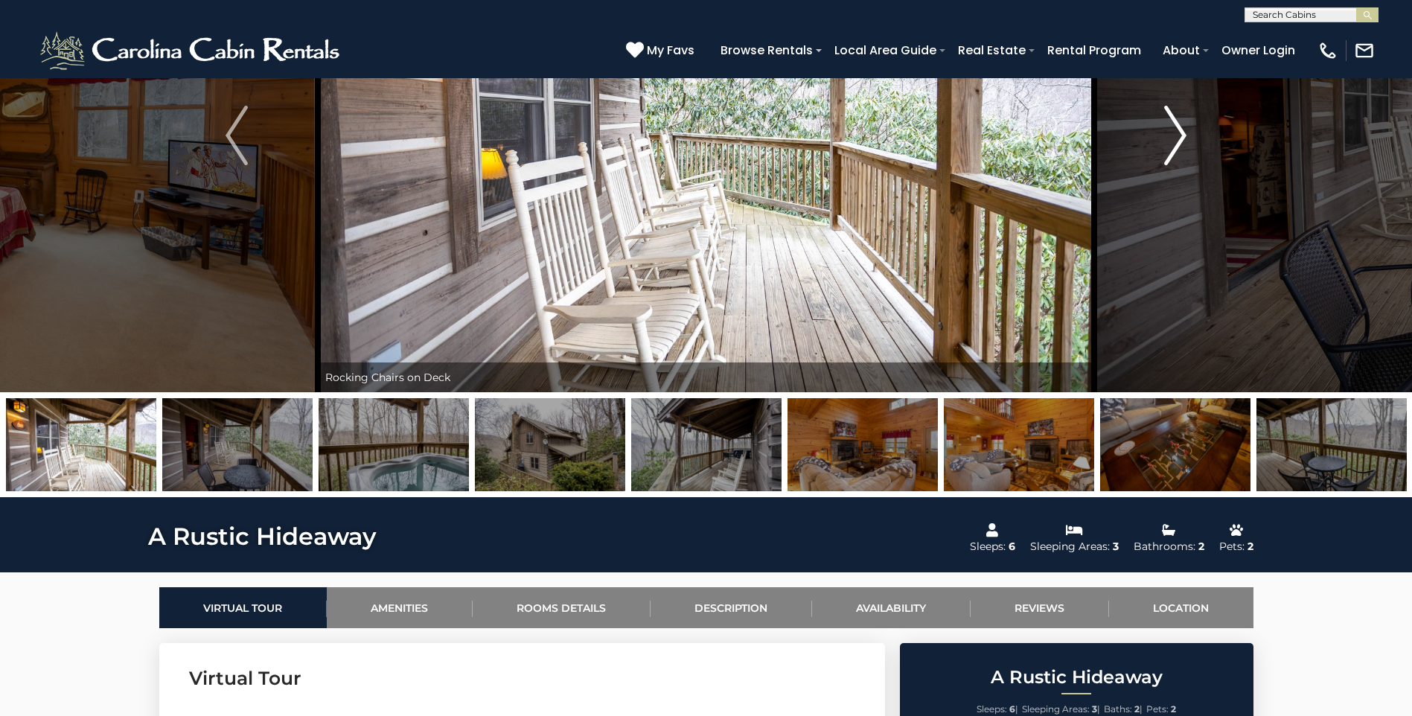
click at [1176, 137] on img "Next" at bounding box center [1176, 136] width 22 height 60
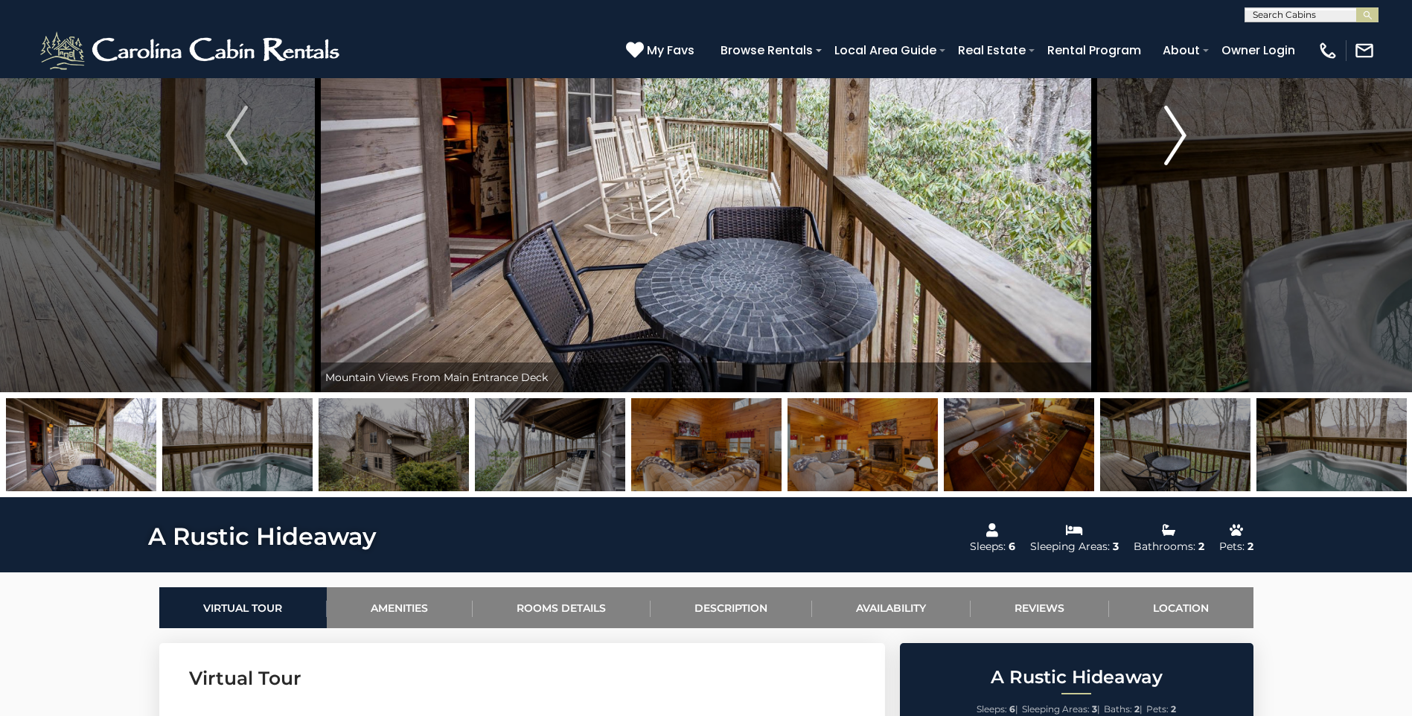
click at [1176, 132] on img "Next" at bounding box center [1176, 136] width 22 height 60
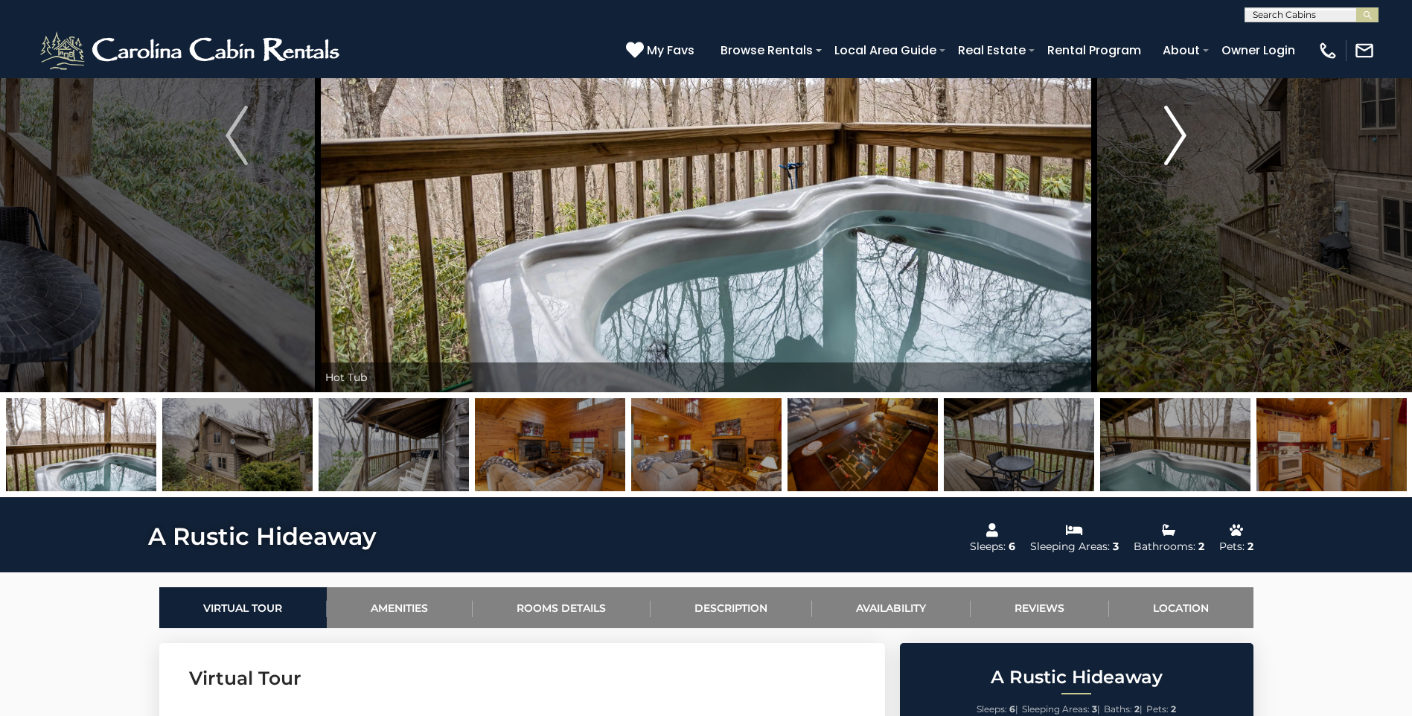
click at [1176, 132] on img "Next" at bounding box center [1176, 136] width 22 height 60
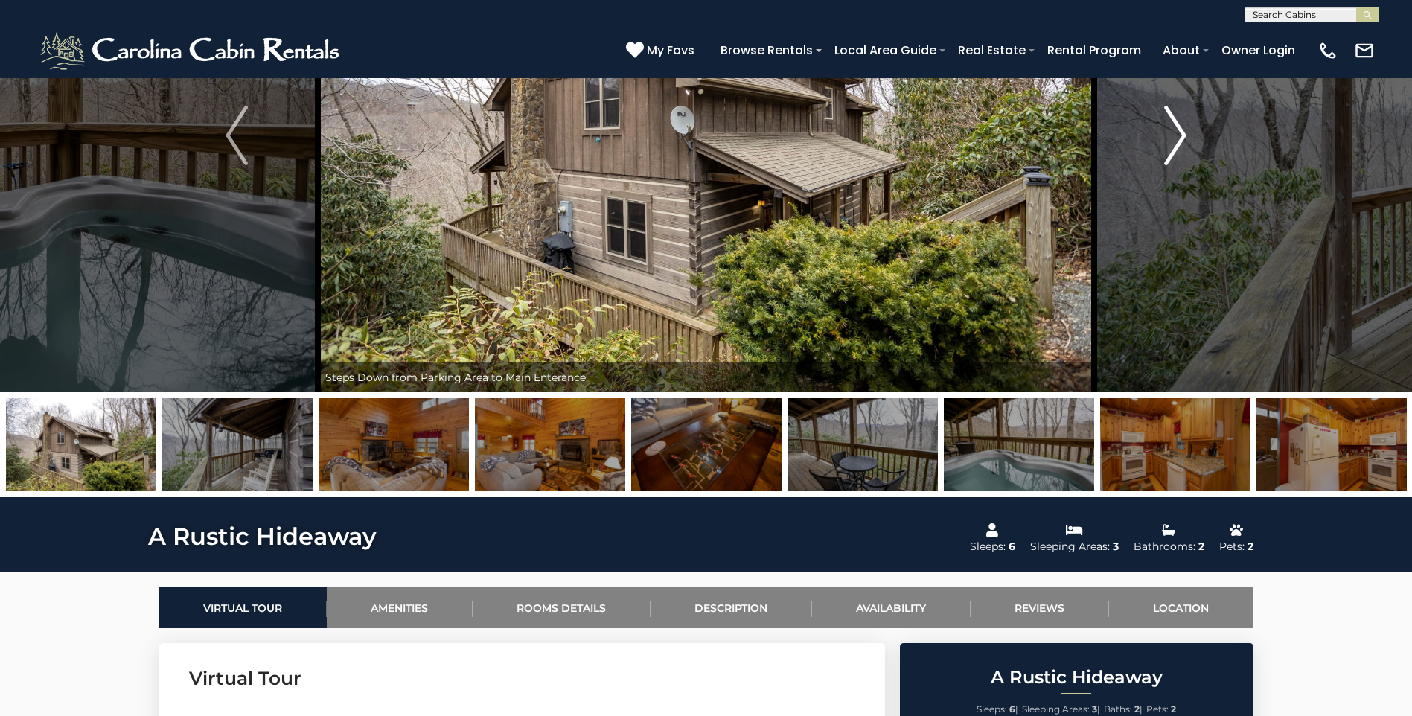
click at [1176, 132] on img "Next" at bounding box center [1176, 136] width 22 height 60
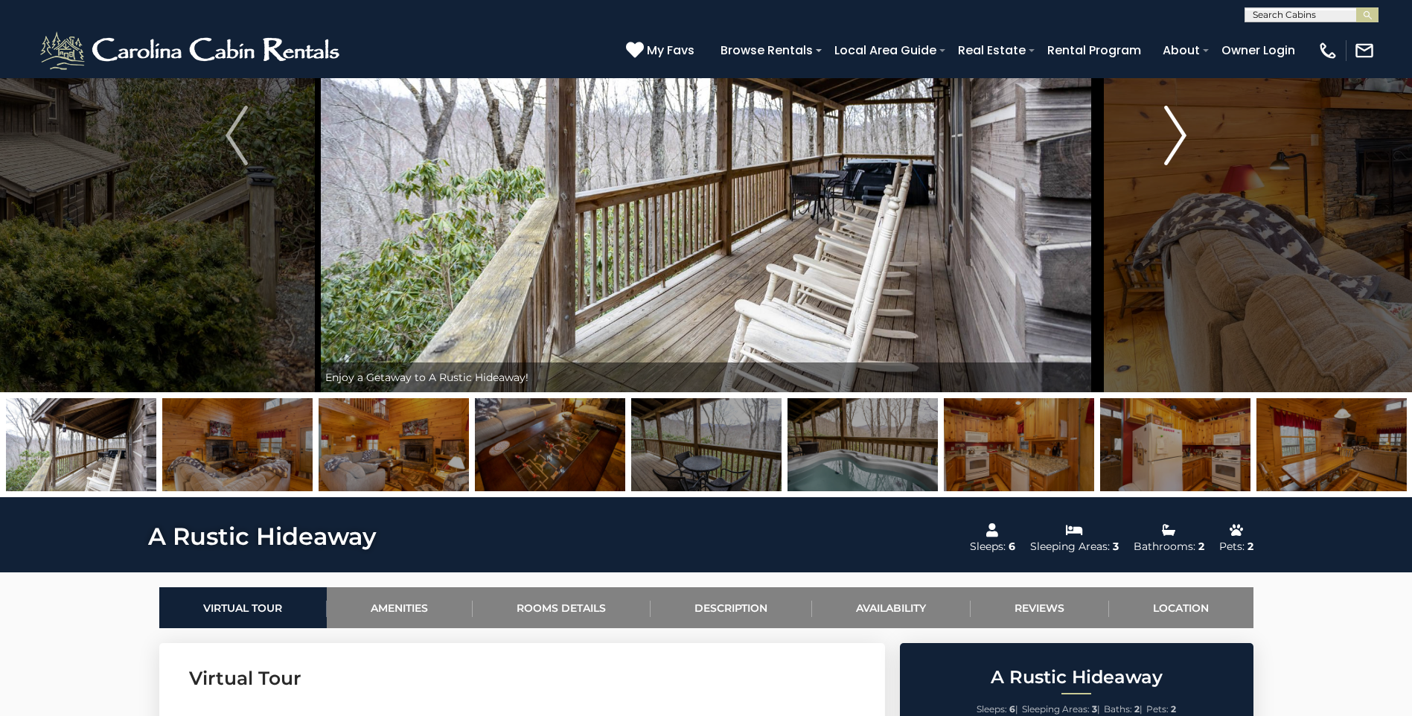
click at [1176, 132] on img "Next" at bounding box center [1176, 136] width 22 height 60
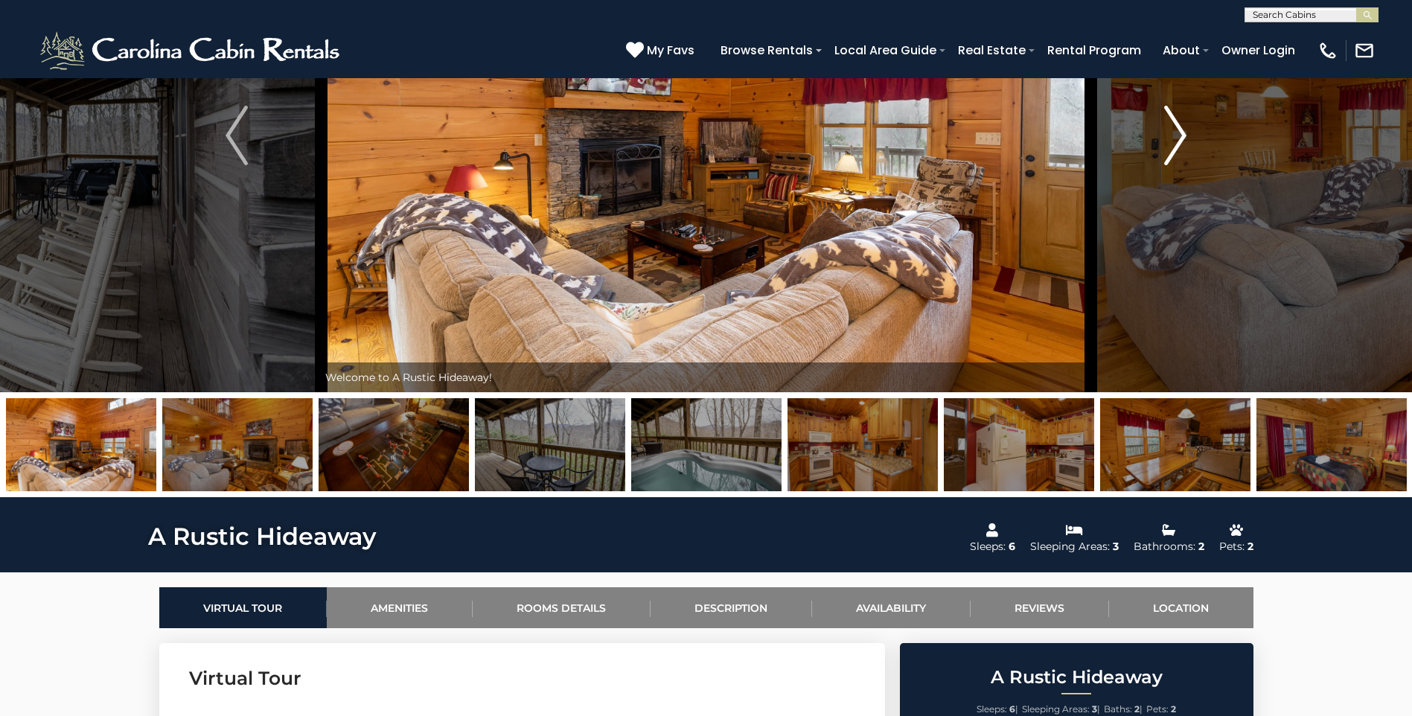
click at [1176, 132] on img "Next" at bounding box center [1176, 136] width 22 height 60
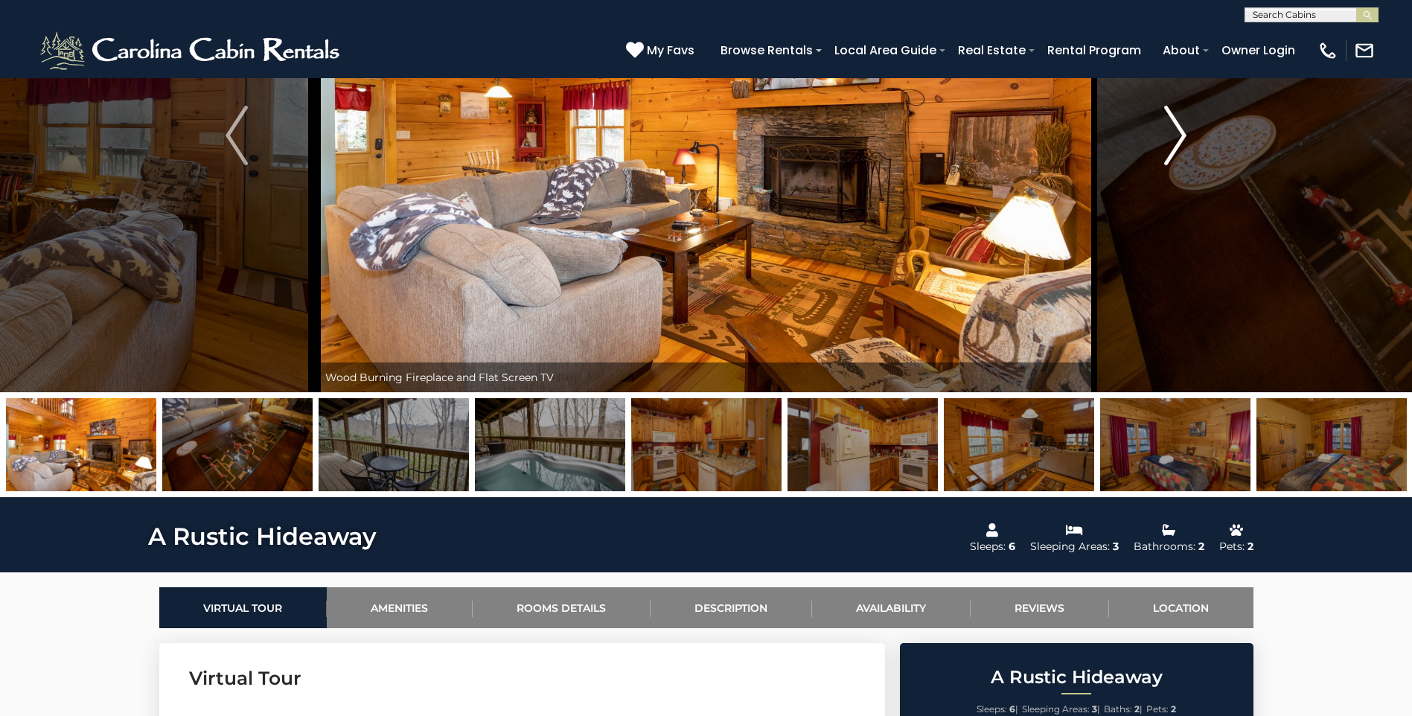
click at [1176, 132] on img "Next" at bounding box center [1176, 136] width 22 height 60
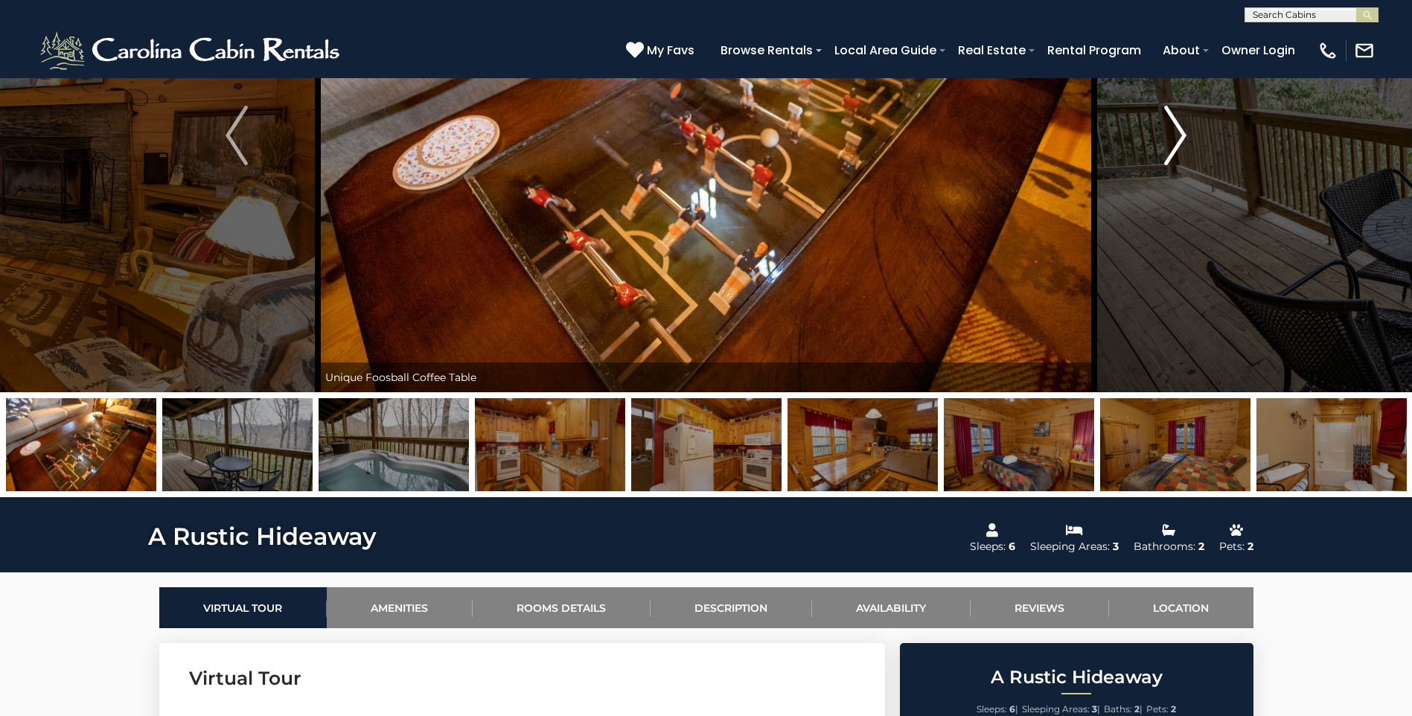
click at [1176, 132] on img "Next" at bounding box center [1176, 136] width 22 height 60
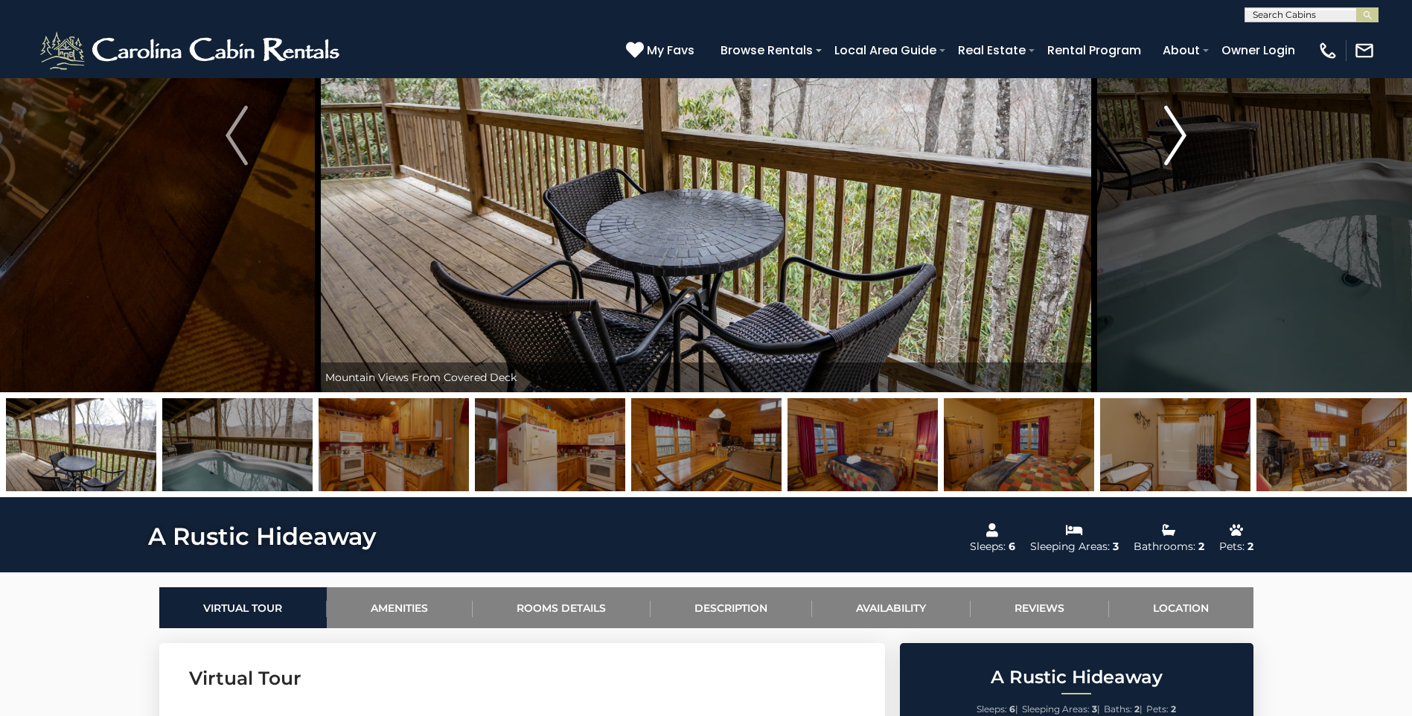
click at [1176, 132] on img "Next" at bounding box center [1176, 136] width 22 height 60
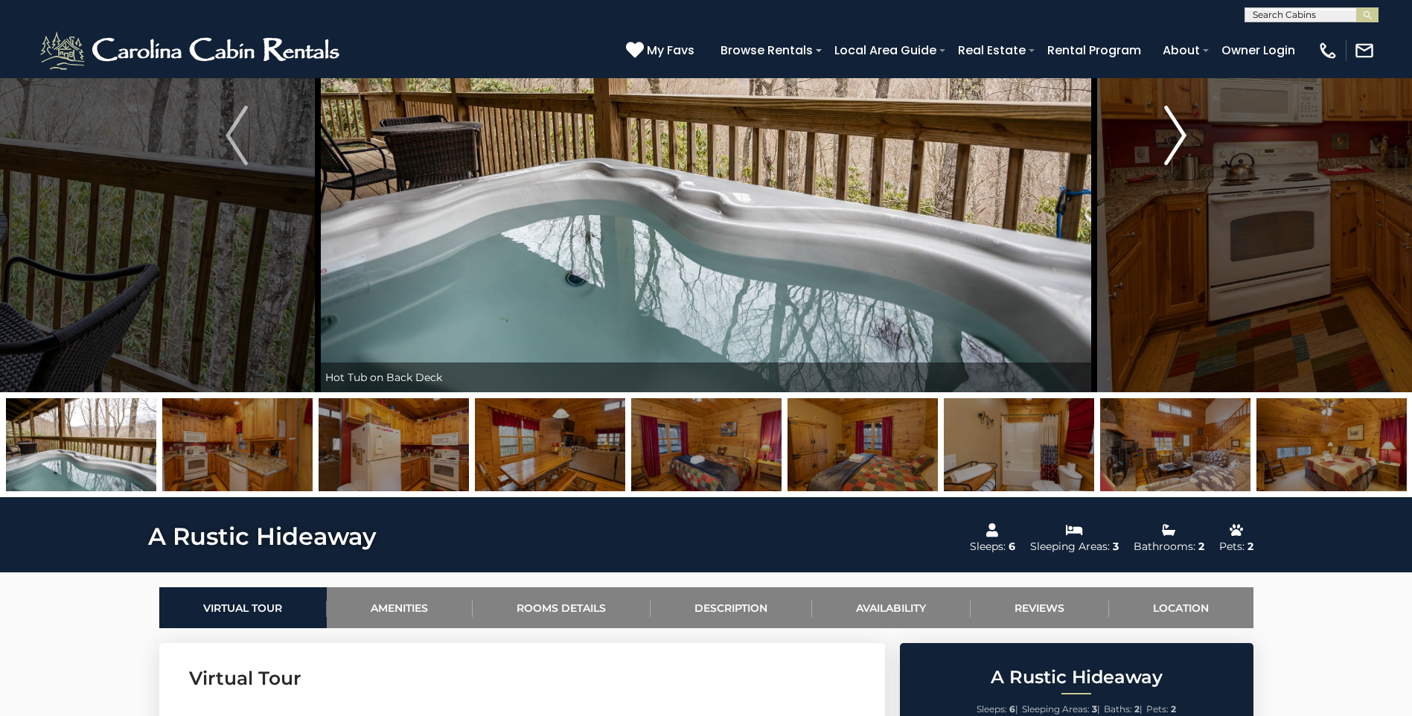
click at [1176, 132] on img "Next" at bounding box center [1176, 136] width 22 height 60
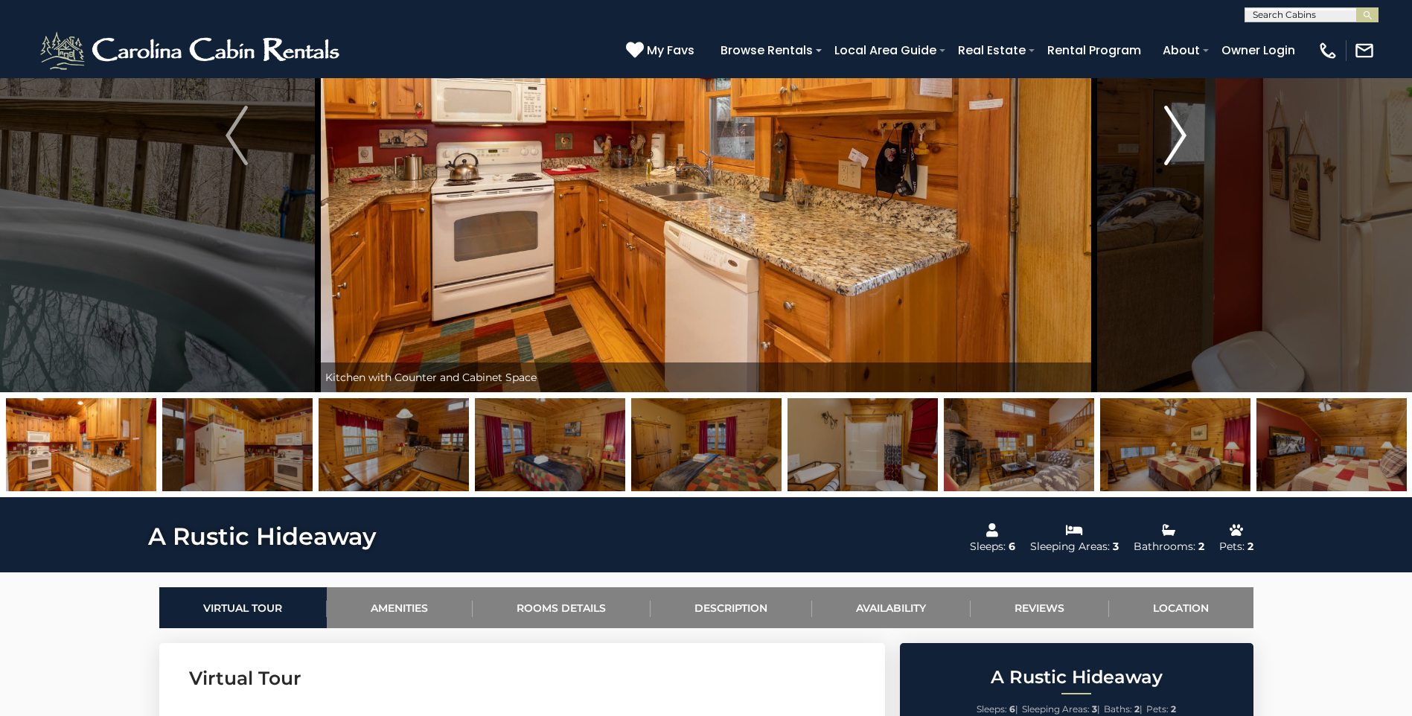
click at [1176, 132] on img "Next" at bounding box center [1176, 136] width 22 height 60
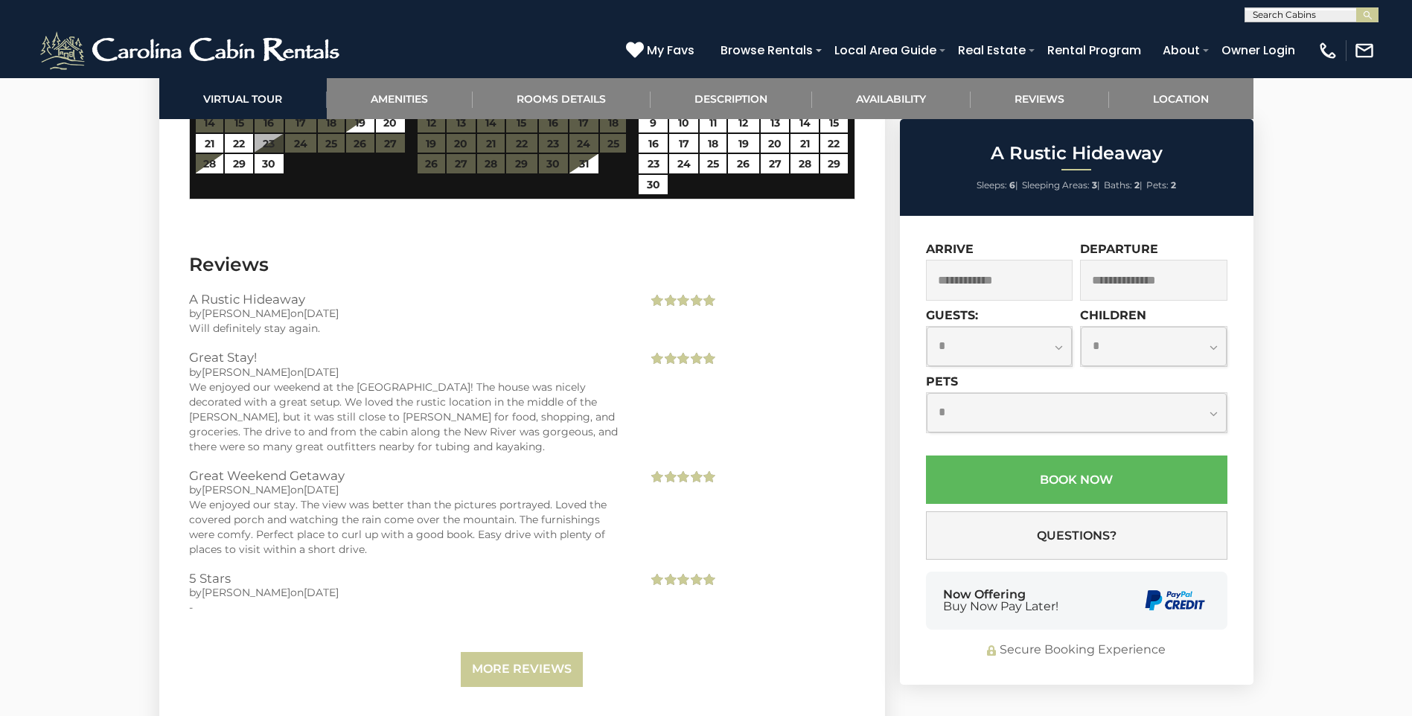
scroll to position [2780, 0]
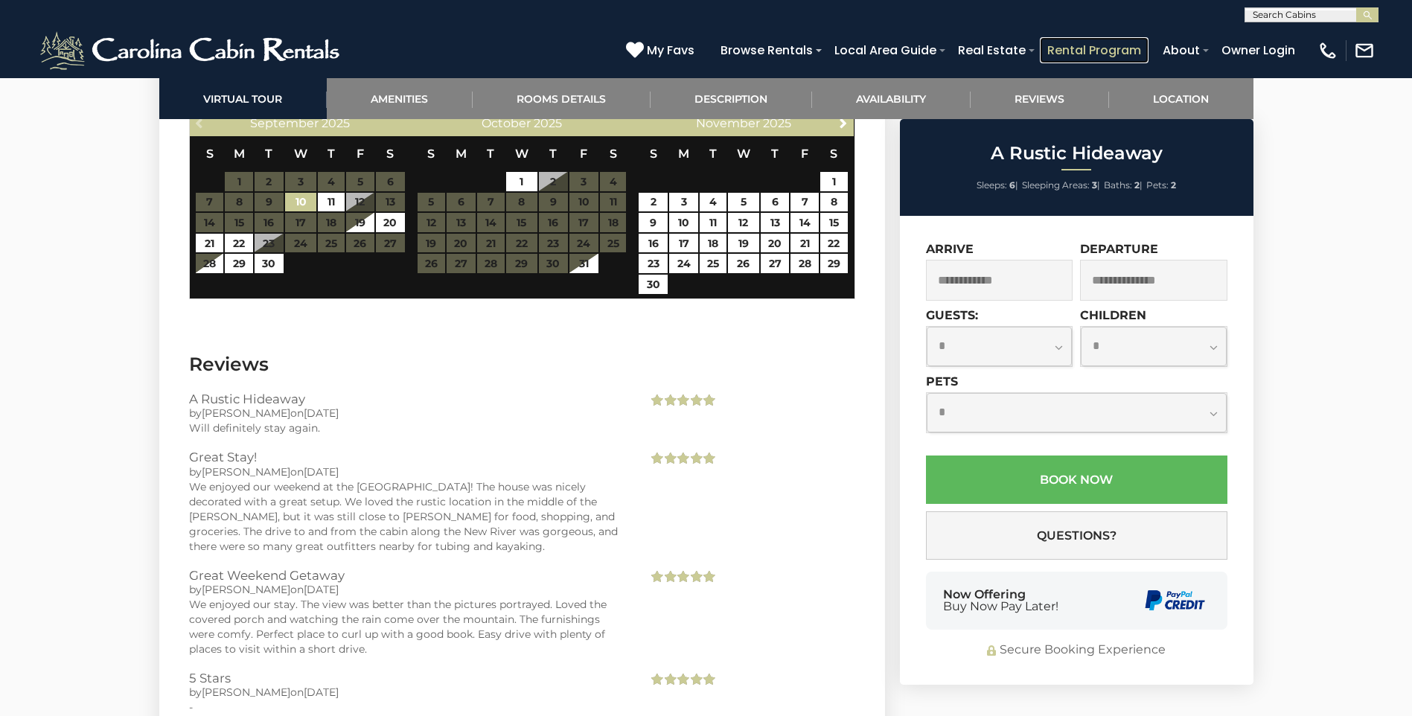
click at [1113, 42] on link "Rental Program" at bounding box center [1094, 50] width 109 height 26
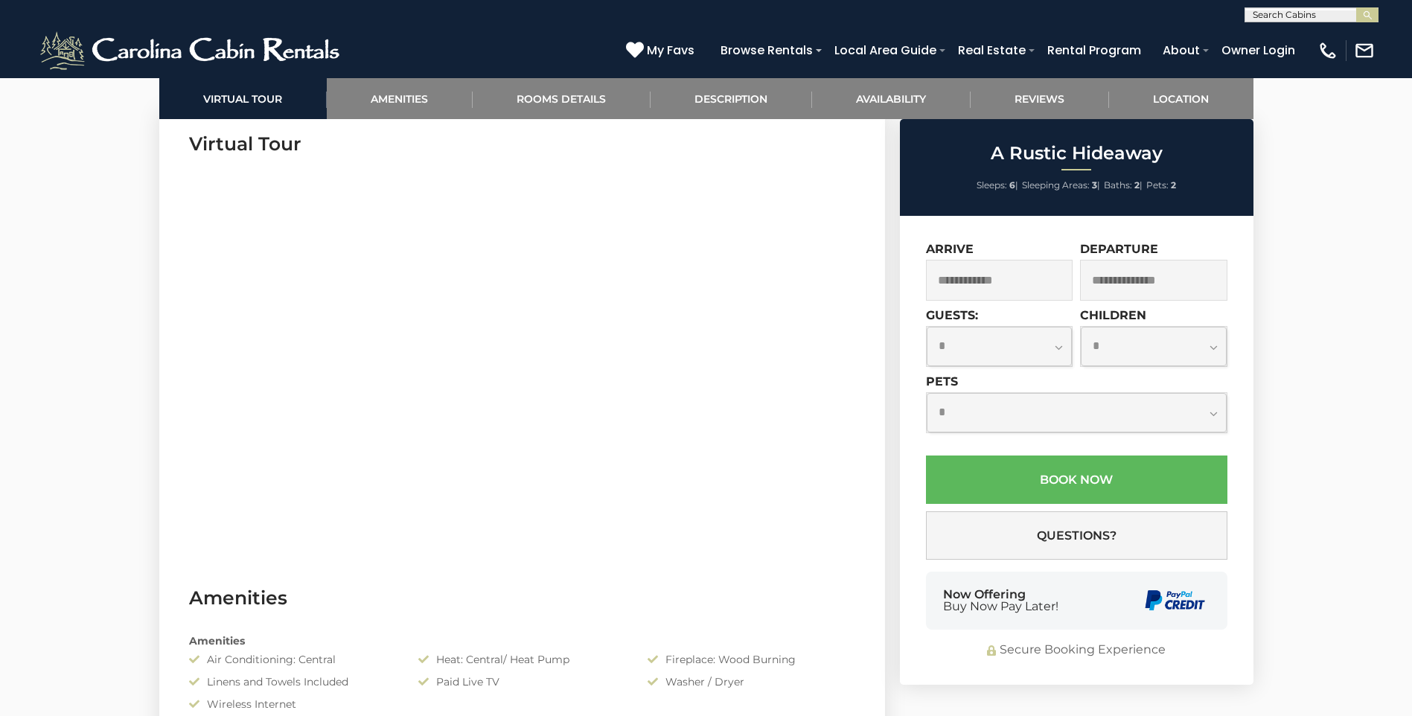
scroll to position [794, 0]
